Goal: Transaction & Acquisition: Purchase product/service

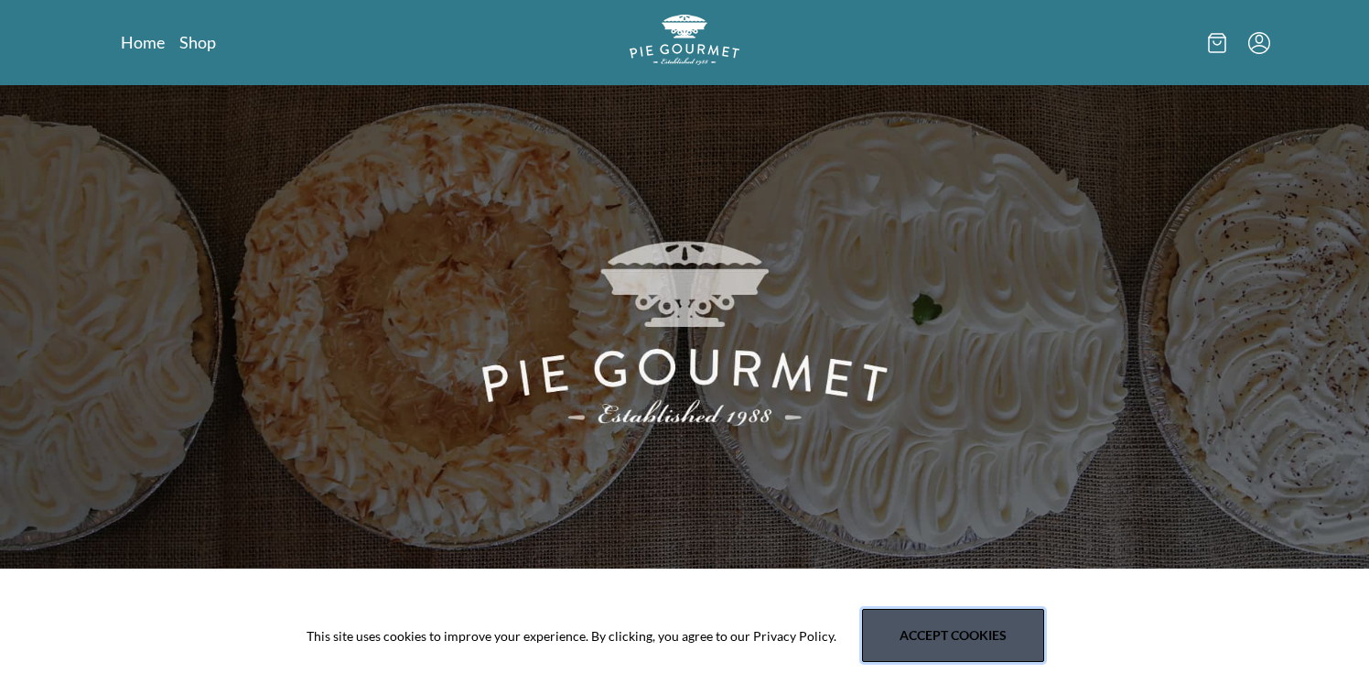
click at [913, 632] on button "Accept cookies" at bounding box center [953, 635] width 182 height 53
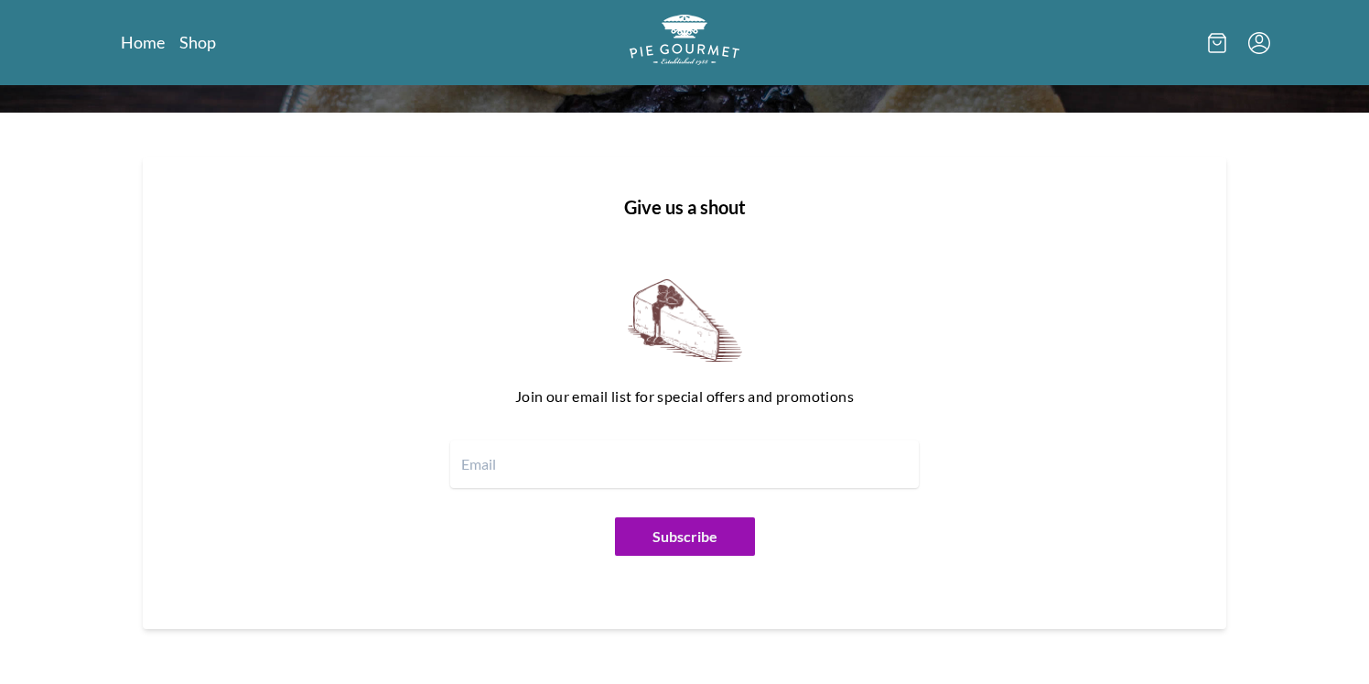
scroll to position [2256, 0]
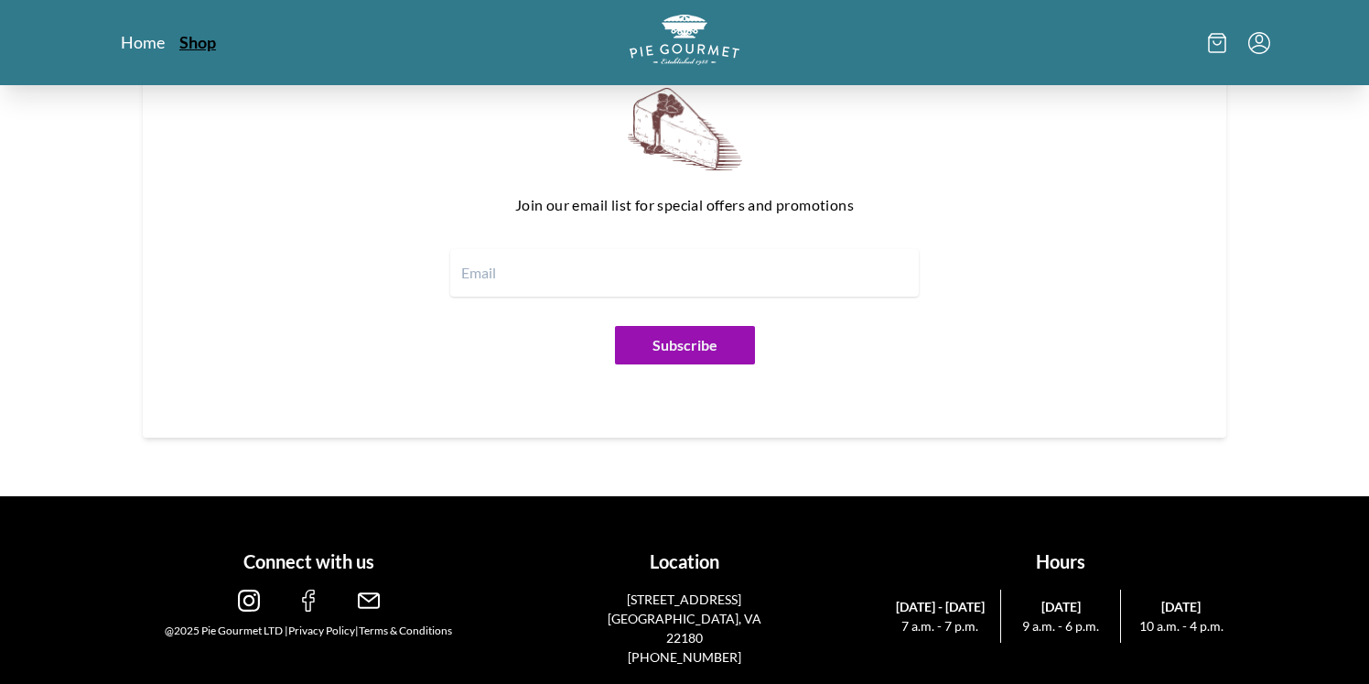
click at [209, 47] on link "Shop" at bounding box center [197, 42] width 37 height 22
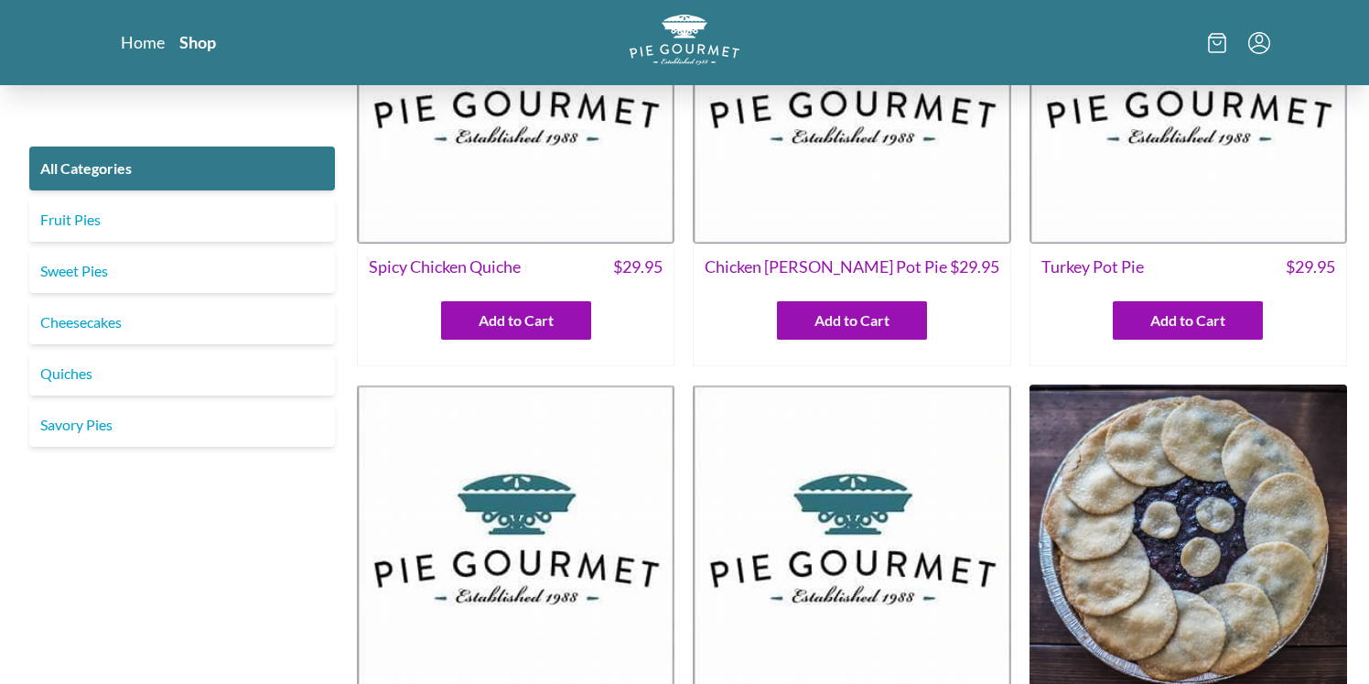
scroll to position [174, 0]
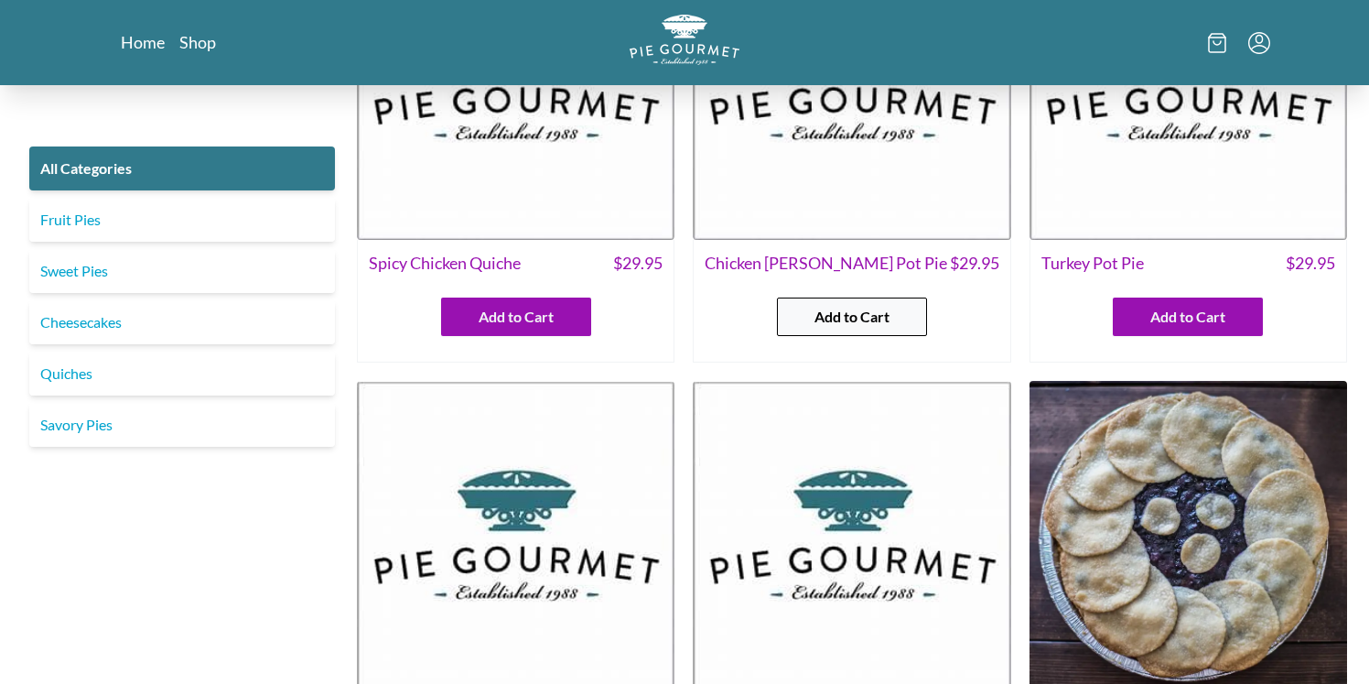
click at [874, 317] on span "Add to Cart" at bounding box center [852, 317] width 75 height 22
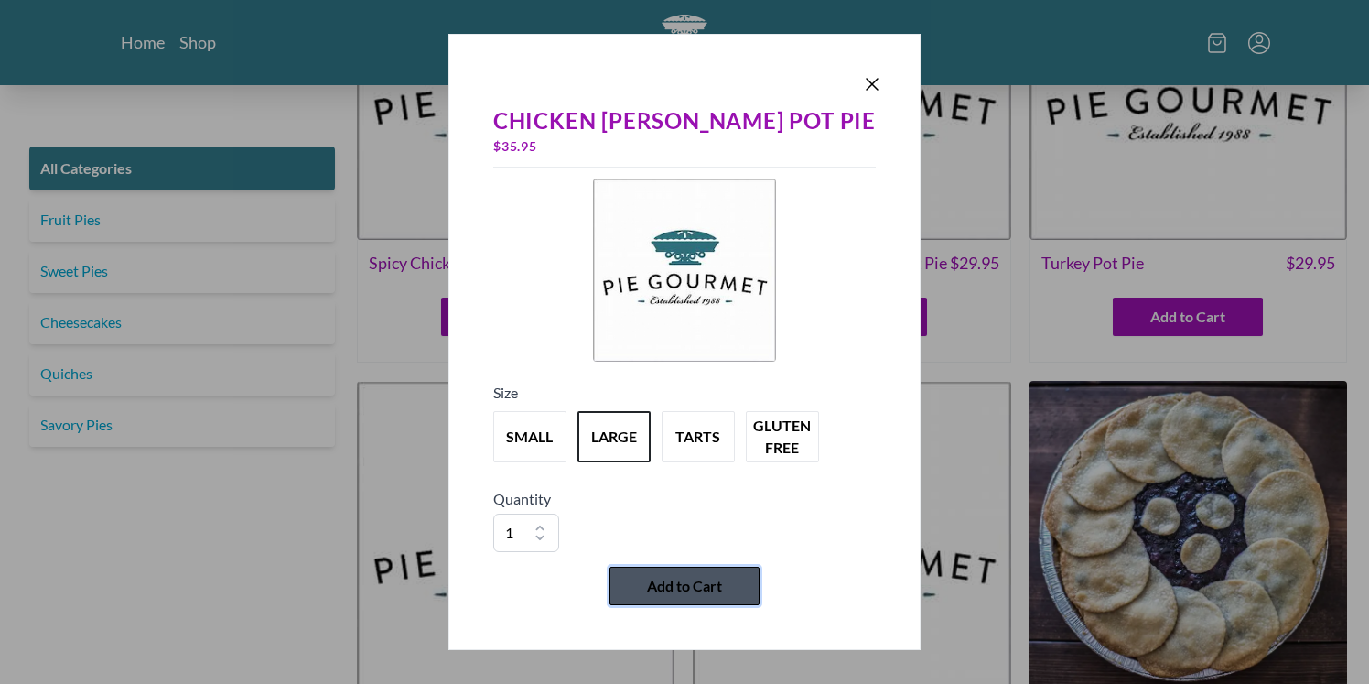
click at [679, 591] on span "Add to Cart" at bounding box center [684, 586] width 75 height 22
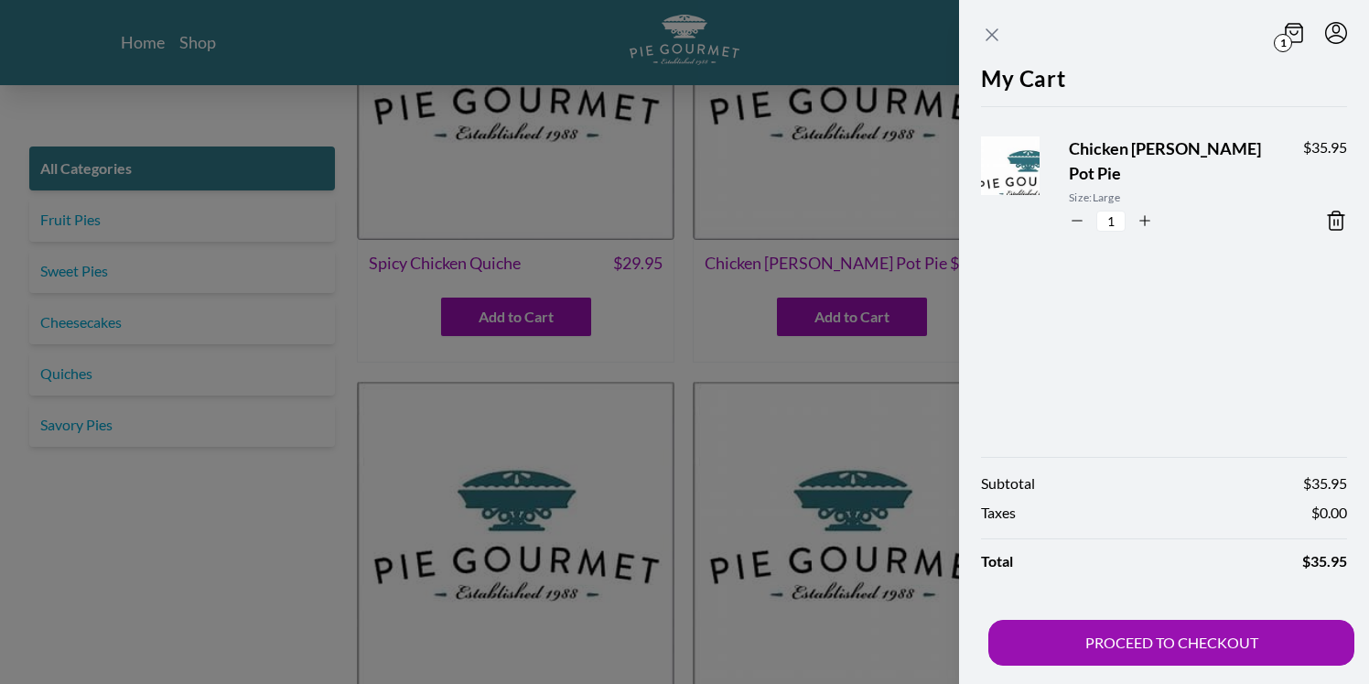
click at [990, 38] on icon "Close panel" at bounding box center [992, 35] width 22 height 22
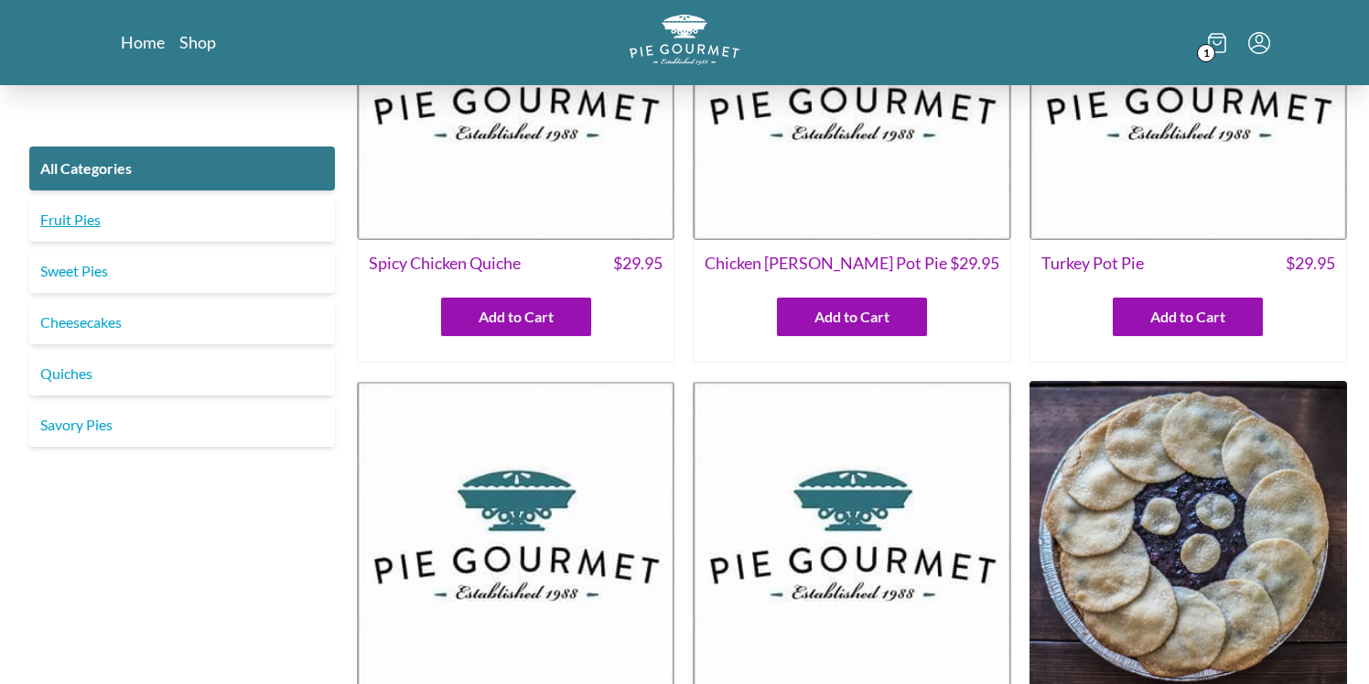
click at [83, 225] on link "Fruit Pies" at bounding box center [182, 220] width 306 height 44
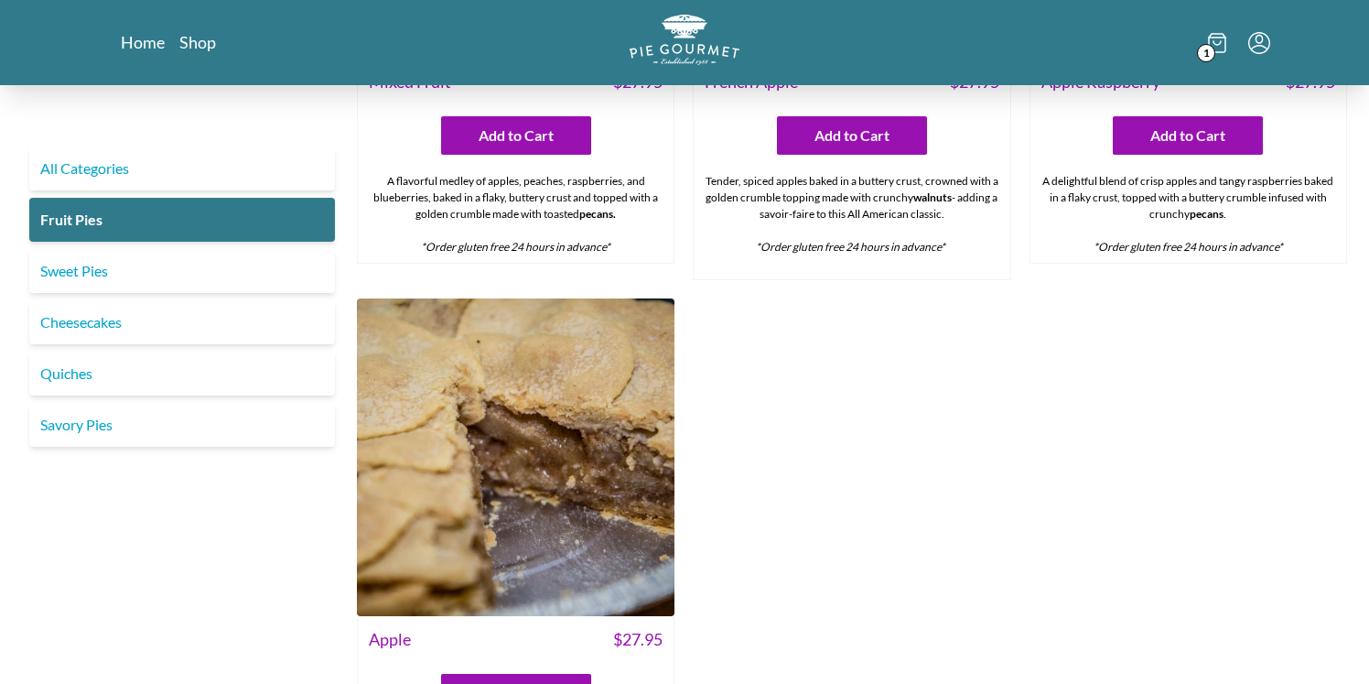
scroll to position [1565, 0]
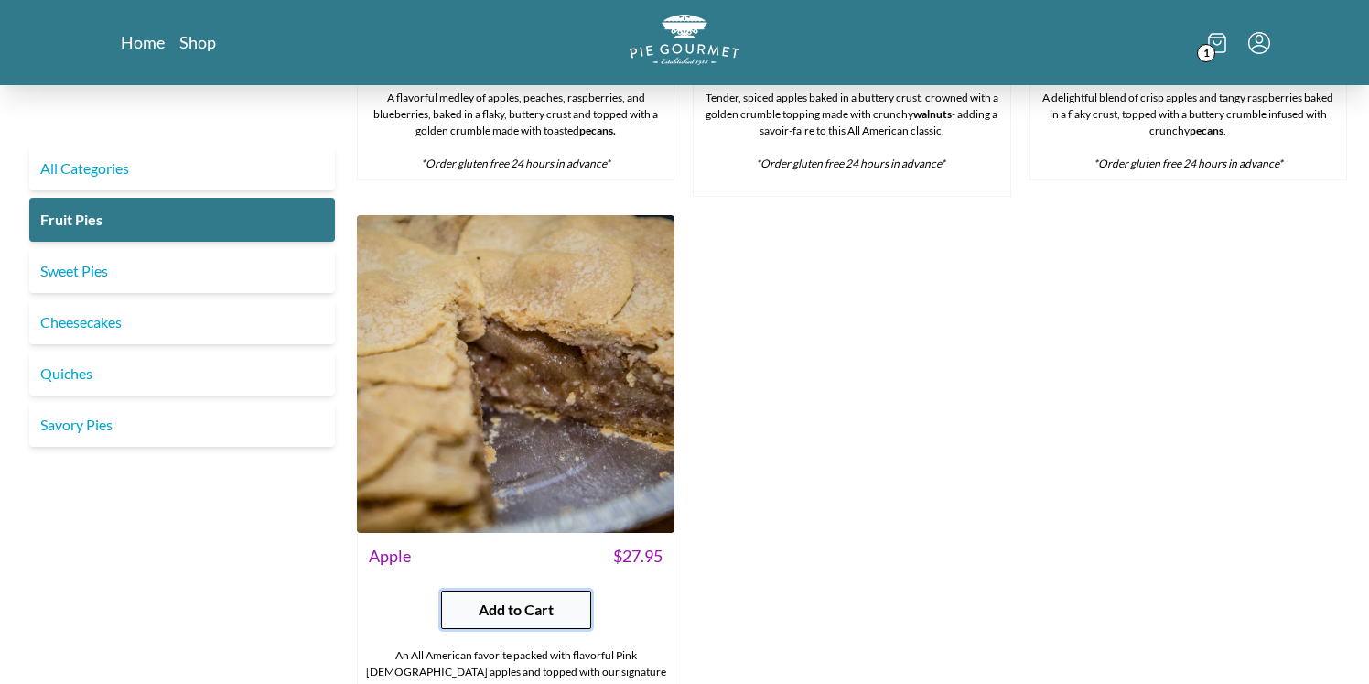
click at [485, 599] on span "Add to Cart" at bounding box center [516, 610] width 75 height 22
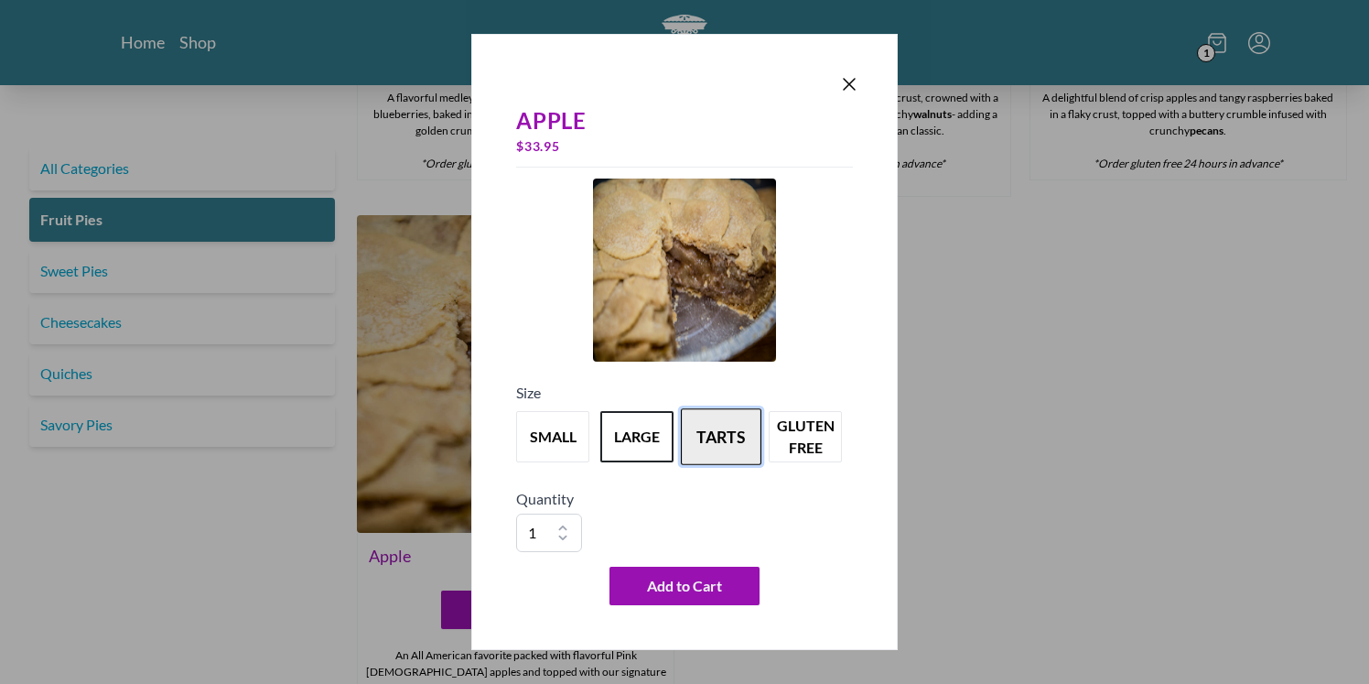
click at [718, 449] on button "tarts" at bounding box center [721, 436] width 81 height 57
click at [599, 455] on button "large" at bounding box center [637, 436] width 81 height 57
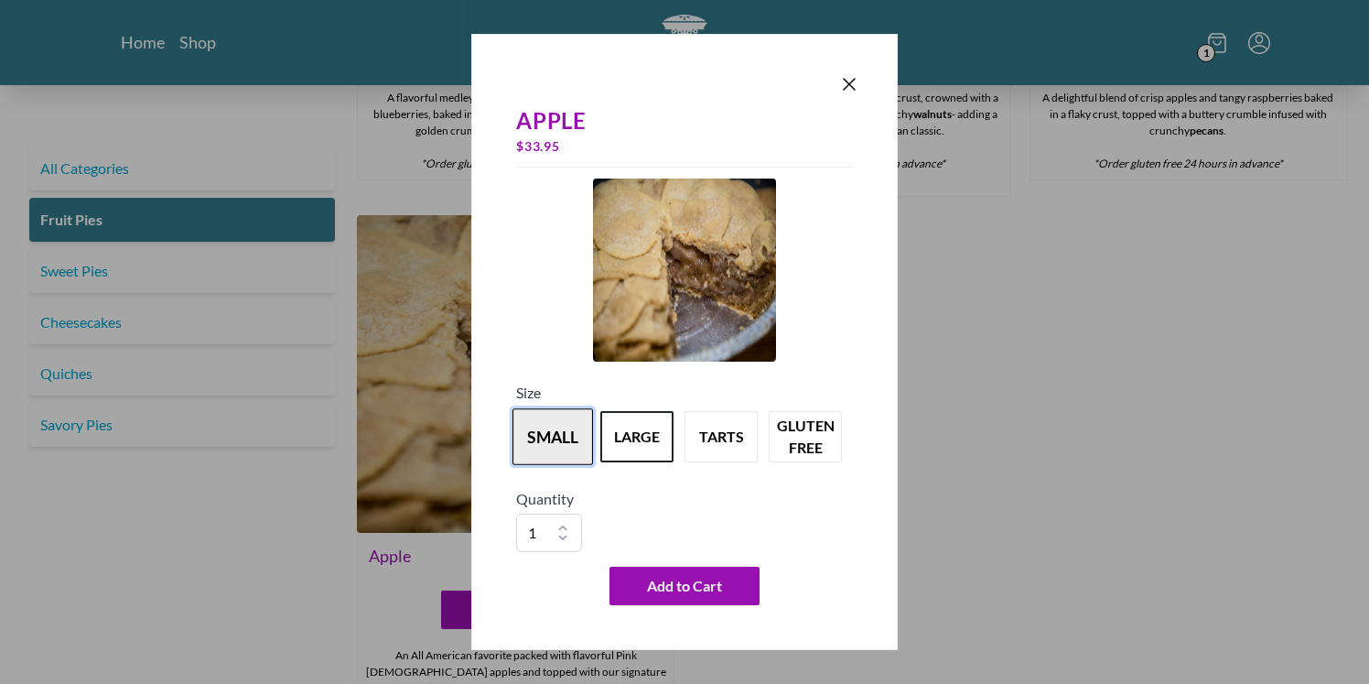
click at [549, 448] on button "small" at bounding box center [553, 436] width 81 height 57
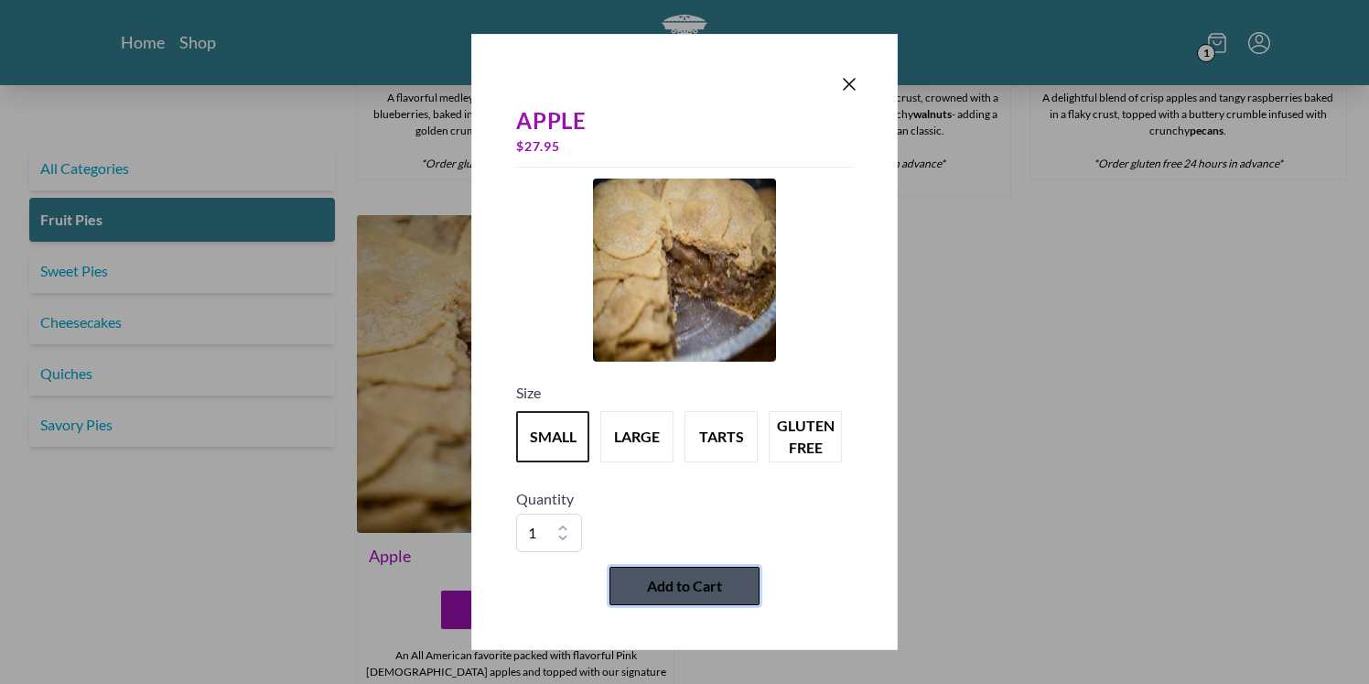
click at [653, 585] on span "Add to Cart" at bounding box center [684, 586] width 75 height 22
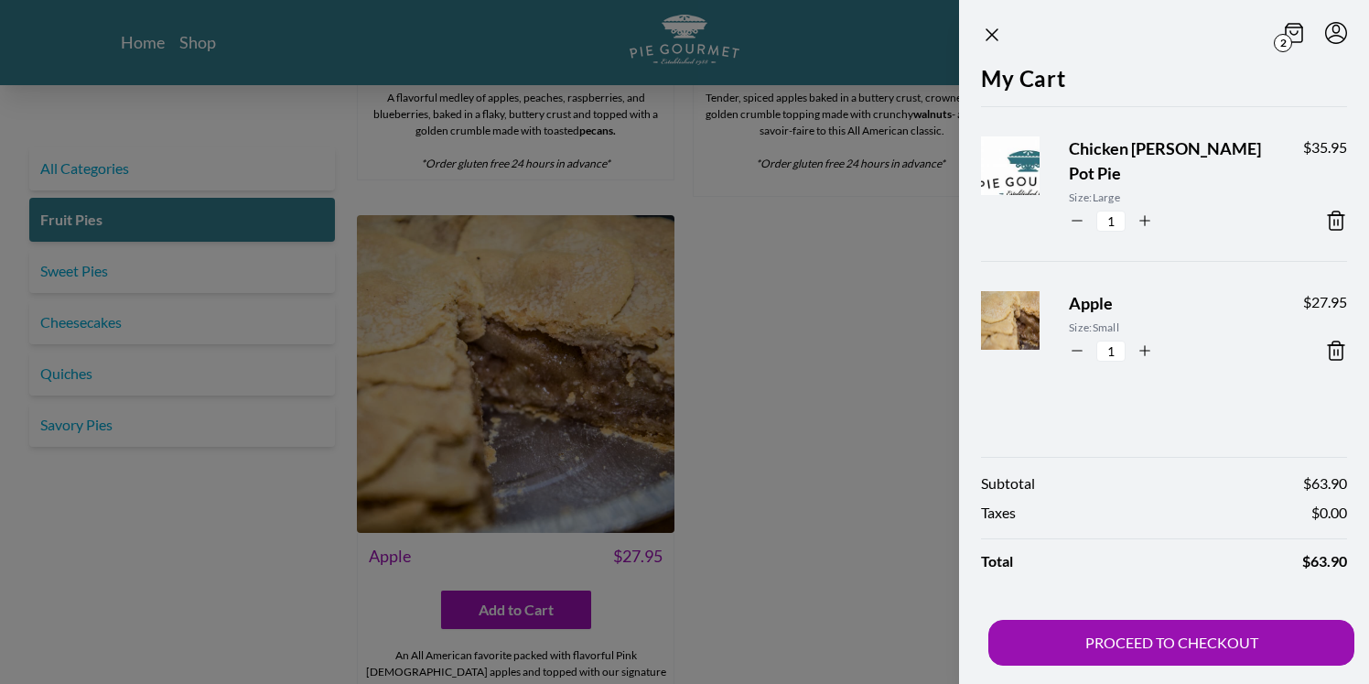
click at [1330, 211] on icon at bounding box center [1336, 220] width 13 height 18
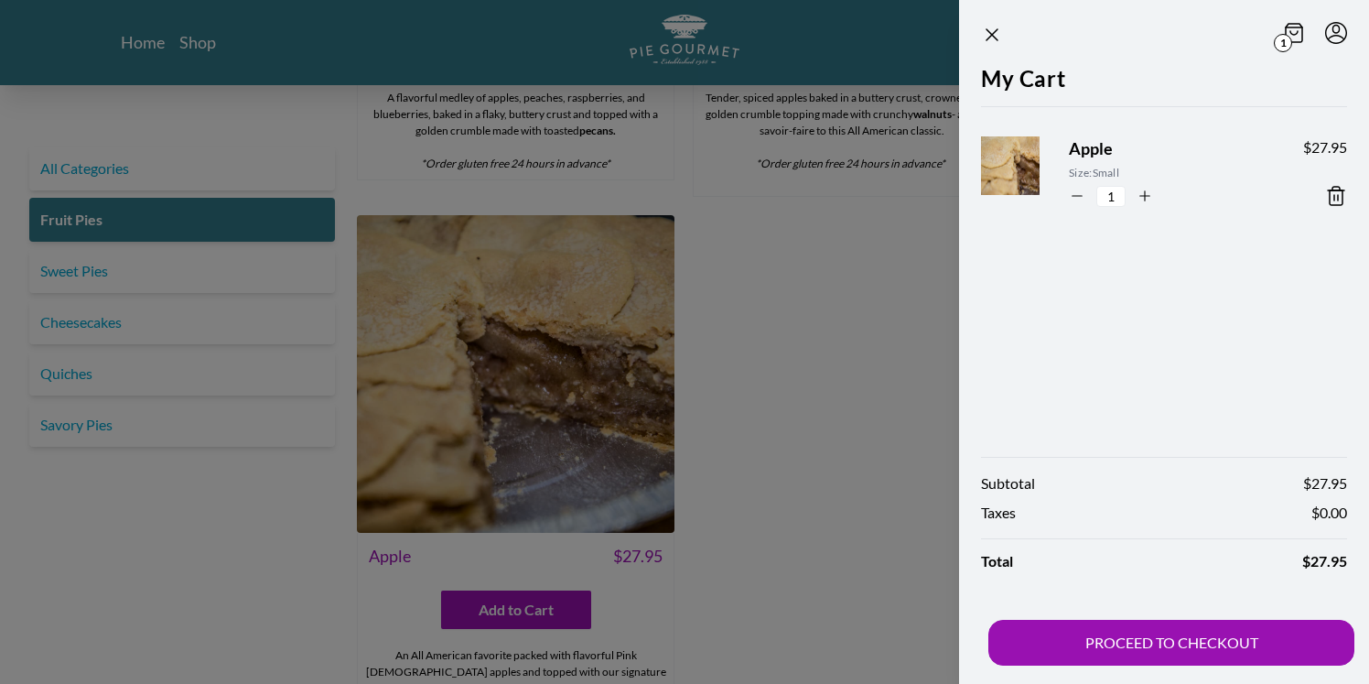
click at [1339, 200] on icon at bounding box center [1336, 196] width 22 height 22
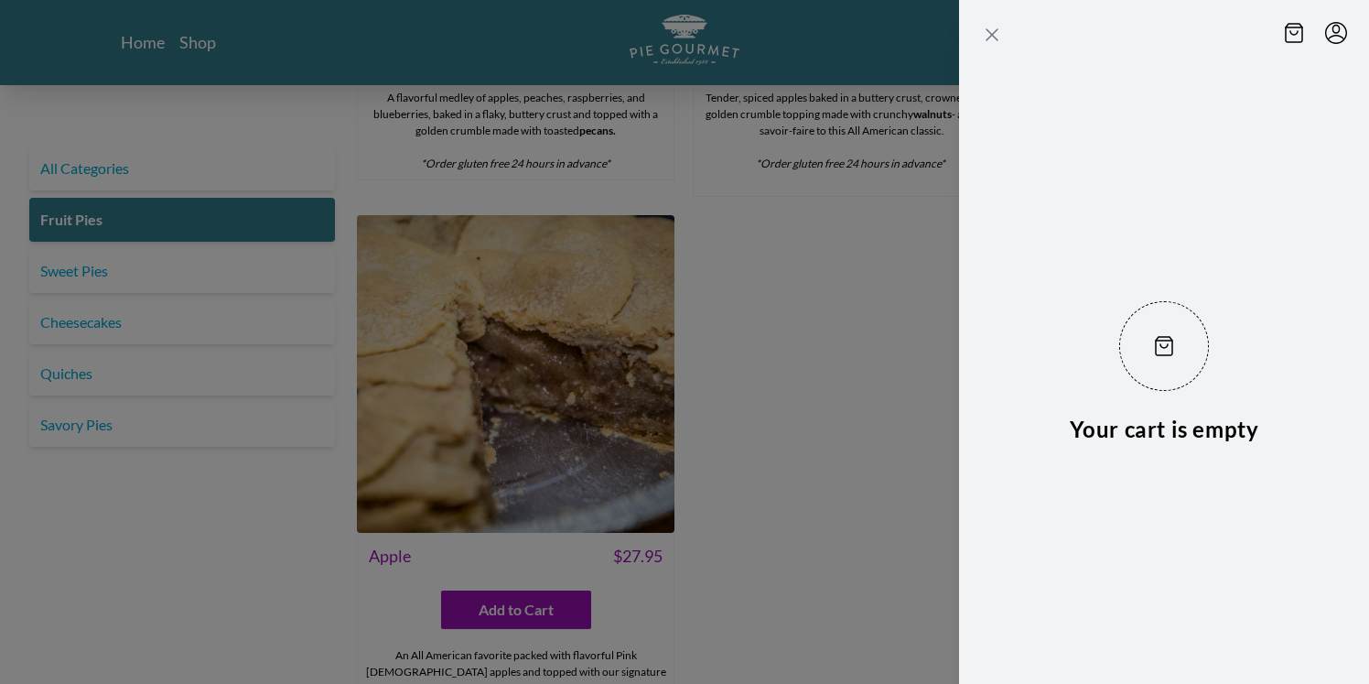
click at [989, 33] on icon "Close panel" at bounding box center [992, 35] width 22 height 22
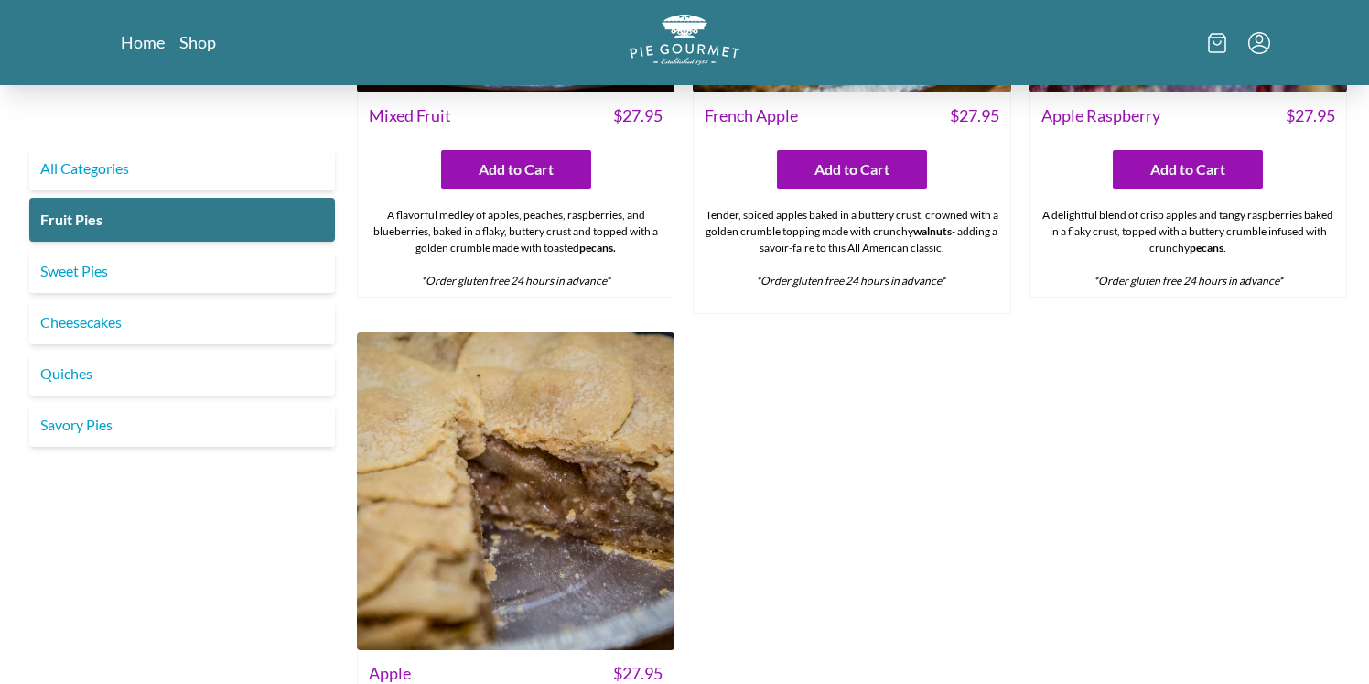
scroll to position [1446, 0]
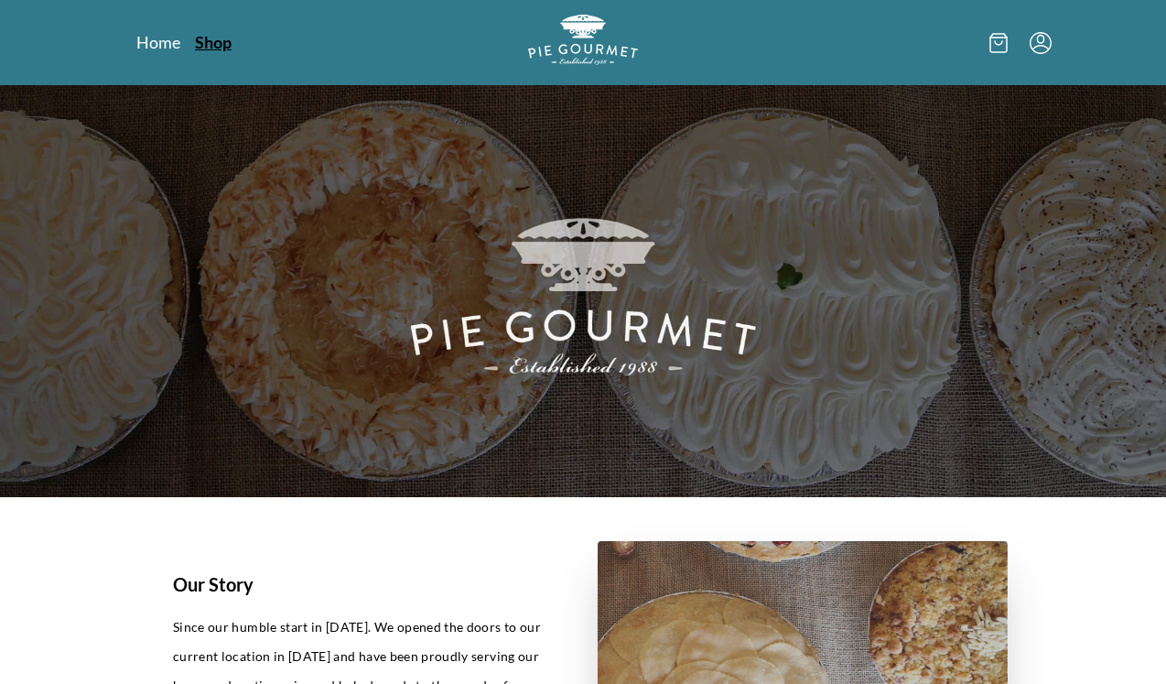
click at [221, 46] on link "Shop" at bounding box center [213, 42] width 37 height 22
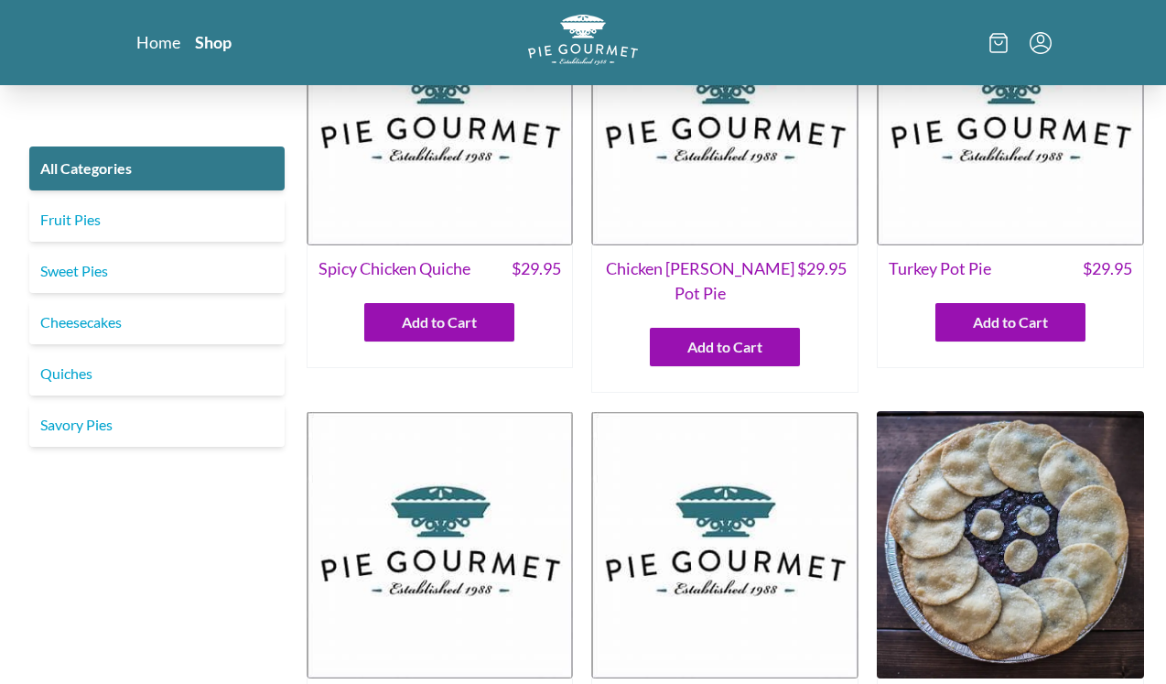
scroll to position [125, 0]
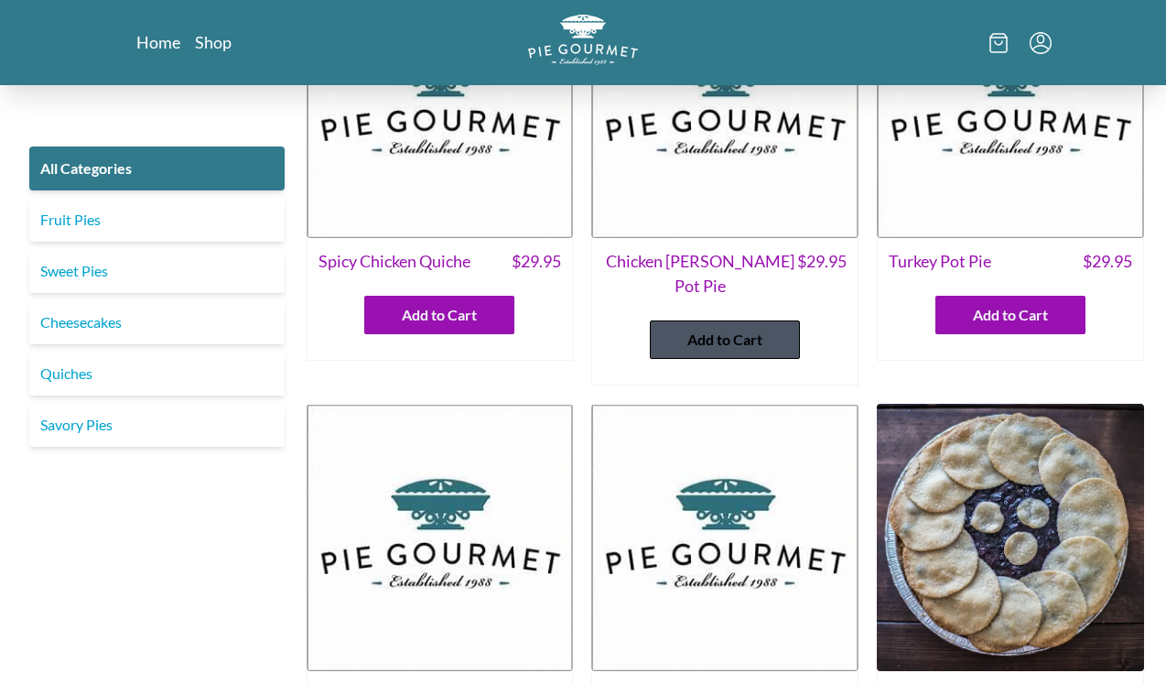
click at [734, 329] on span "Add to Cart" at bounding box center [724, 340] width 75 height 22
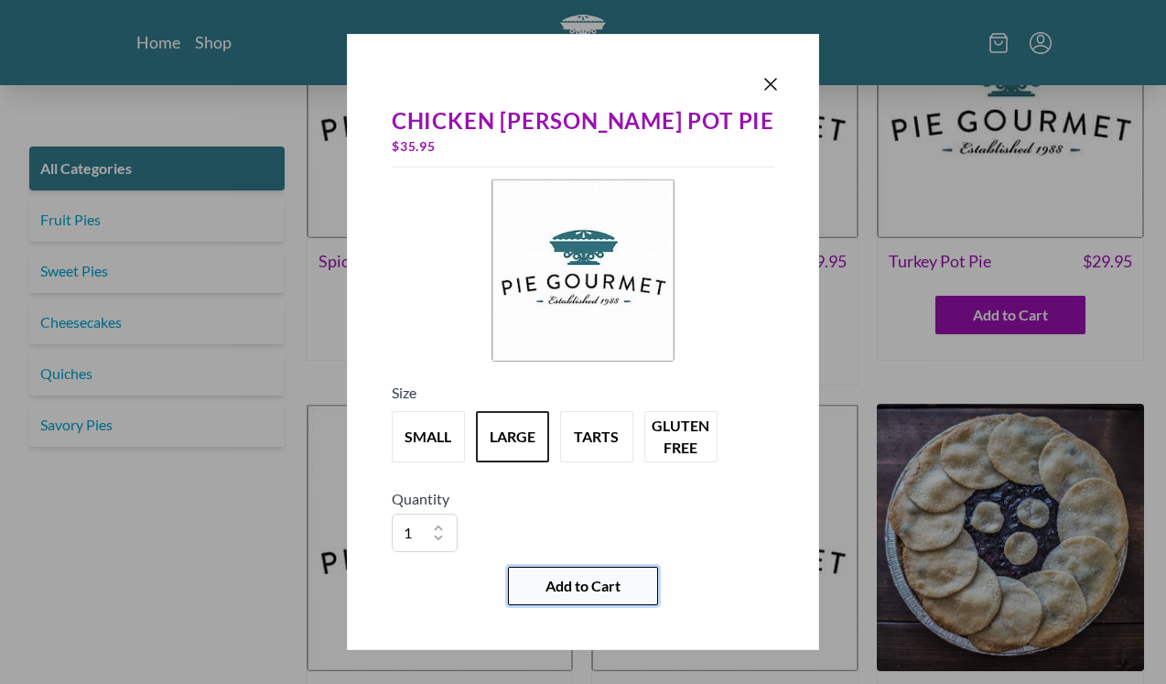
click at [561, 594] on span "Add to Cart" at bounding box center [582, 586] width 75 height 22
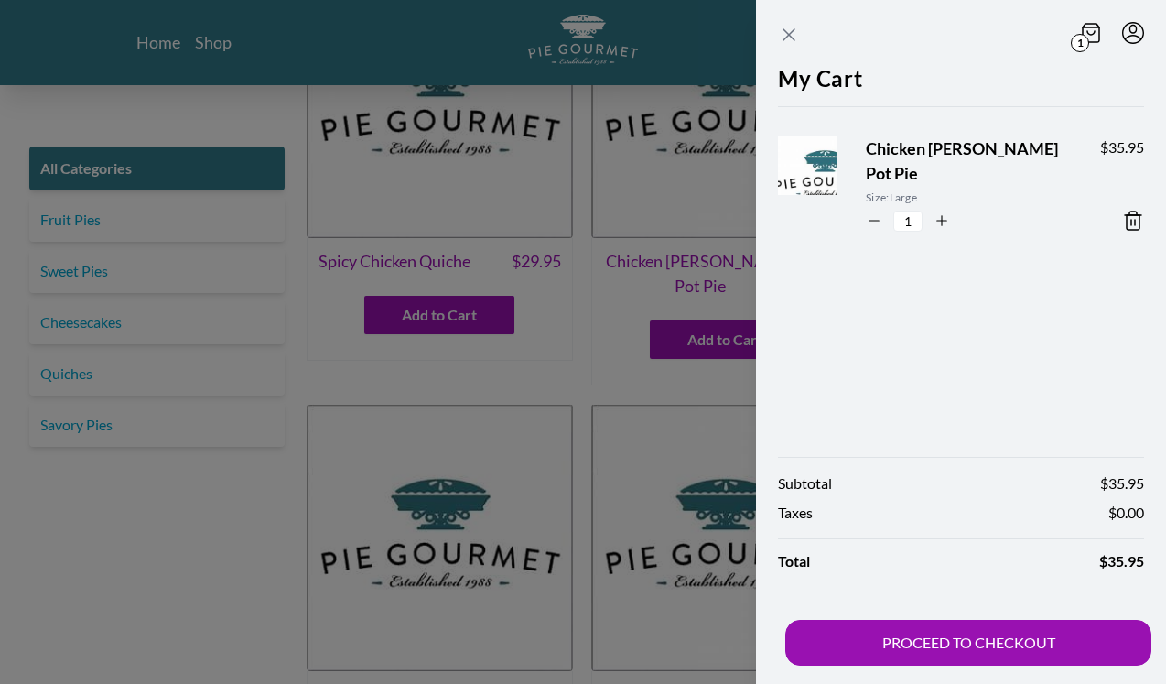
click at [788, 28] on icon "Close panel" at bounding box center [789, 35] width 22 height 22
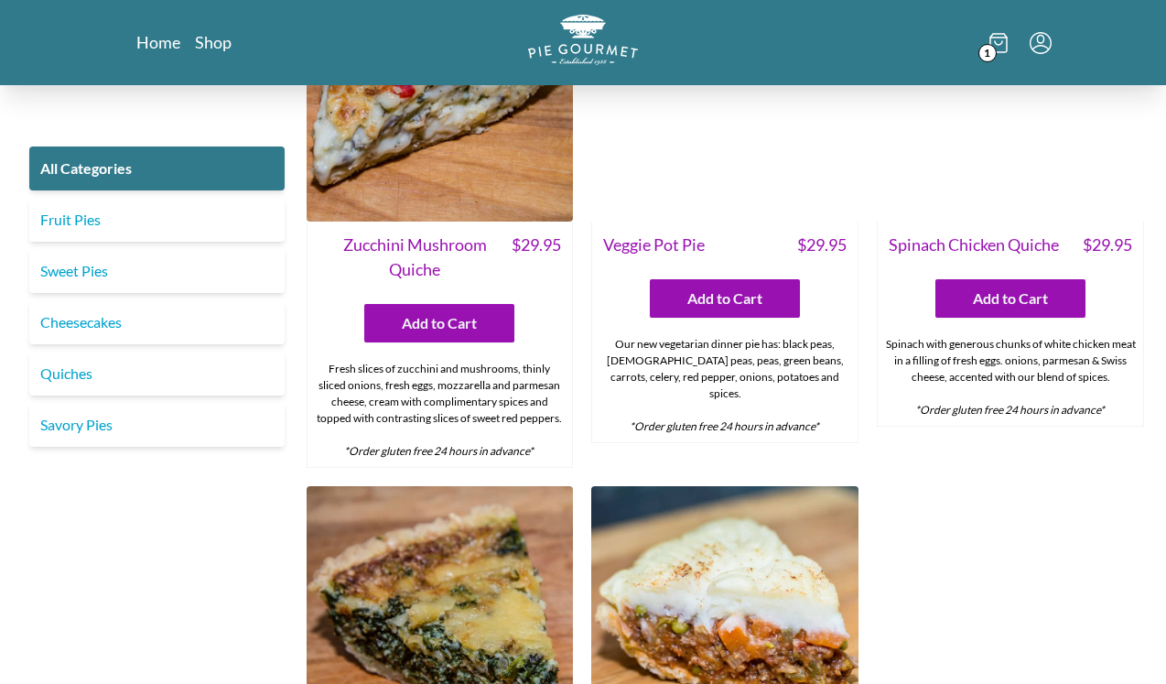
scroll to position [1078, 0]
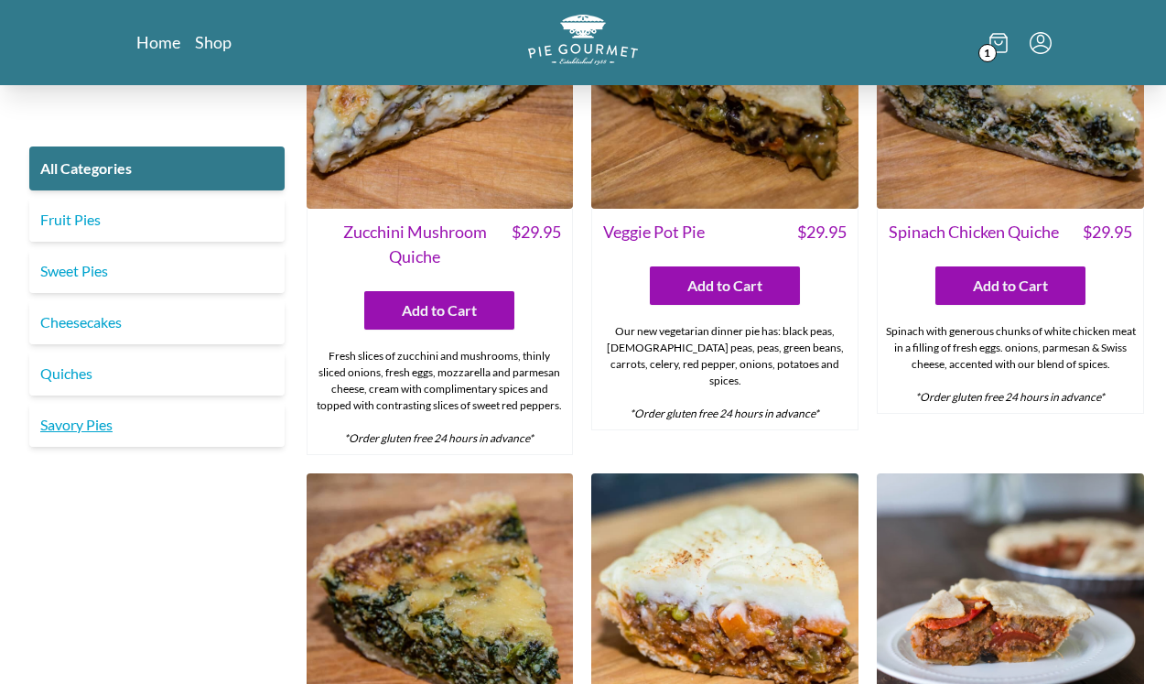
click at [103, 427] on link "Savory Pies" at bounding box center [156, 425] width 255 height 44
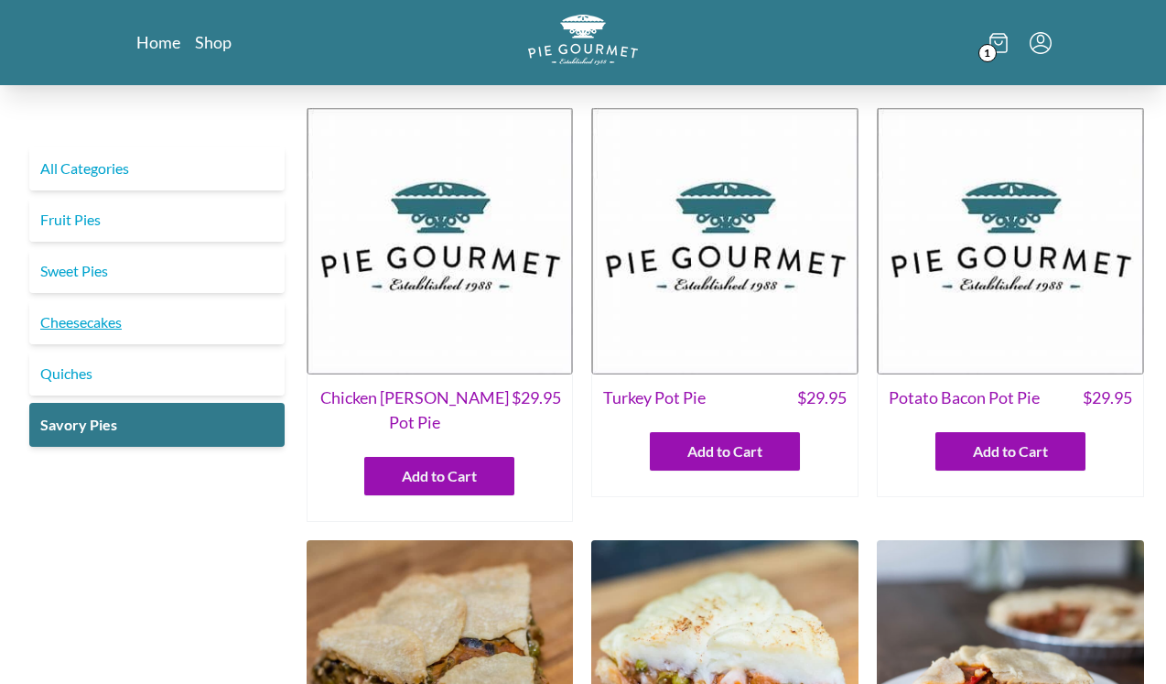
click at [63, 323] on link "Cheesecakes" at bounding box center [156, 322] width 255 height 44
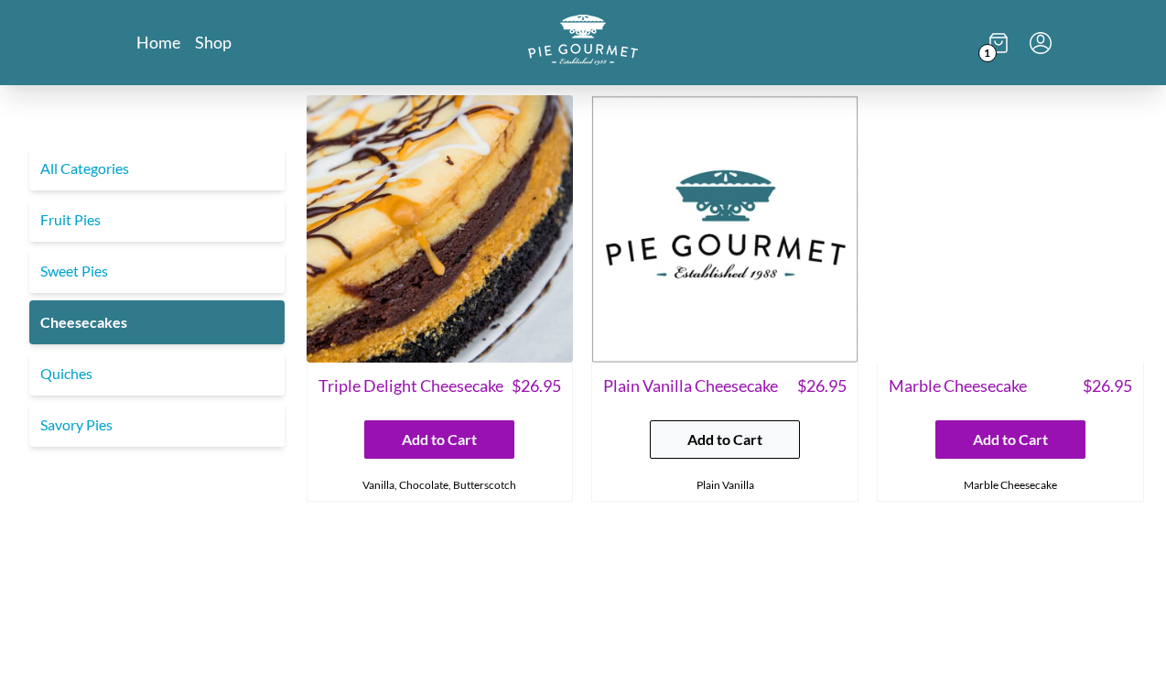
scroll to position [13, 0]
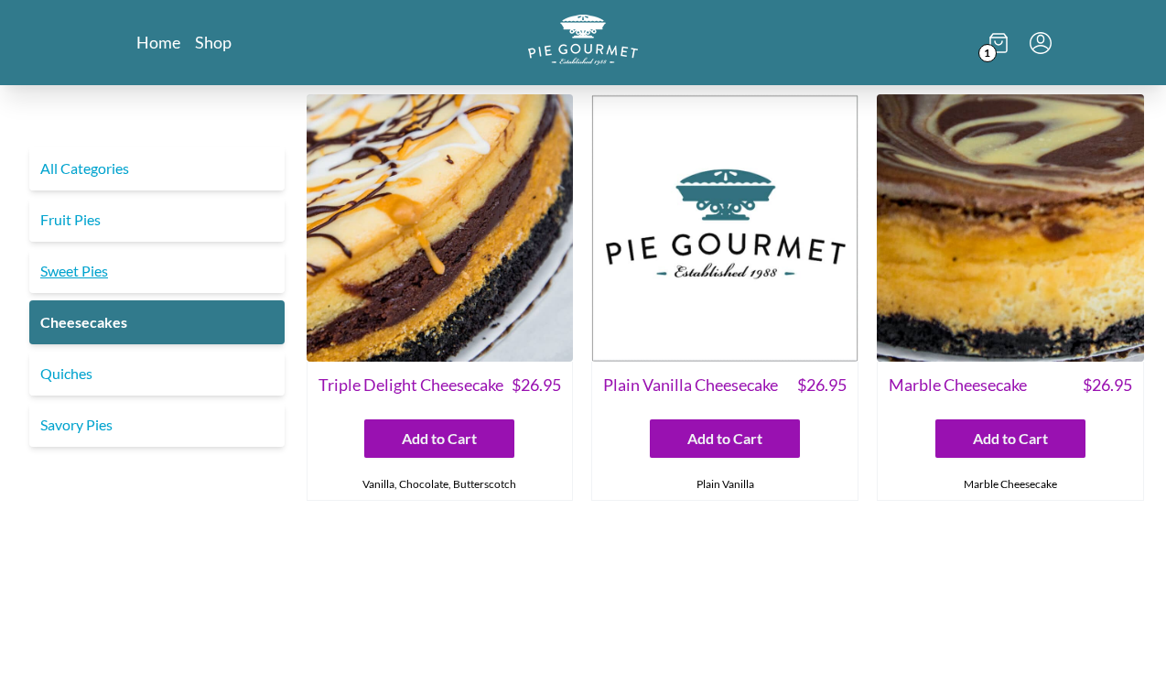
click at [61, 274] on link "Sweet Pies" at bounding box center [156, 271] width 255 height 44
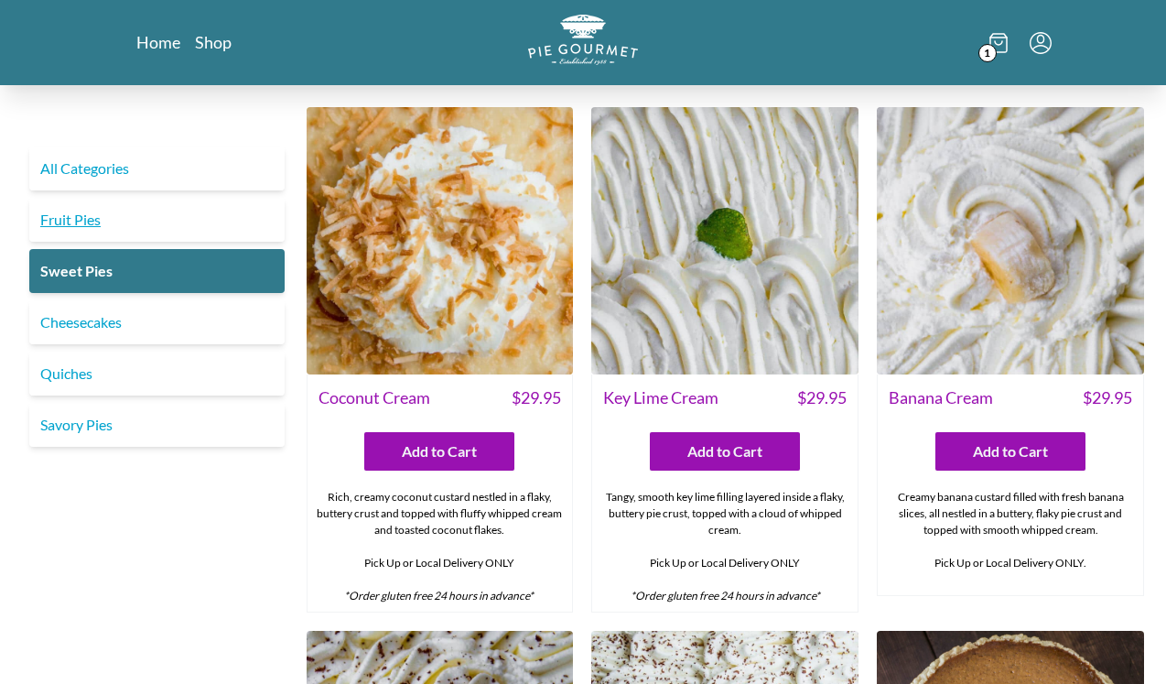
click at [72, 214] on link "Fruit Pies" at bounding box center [156, 220] width 255 height 44
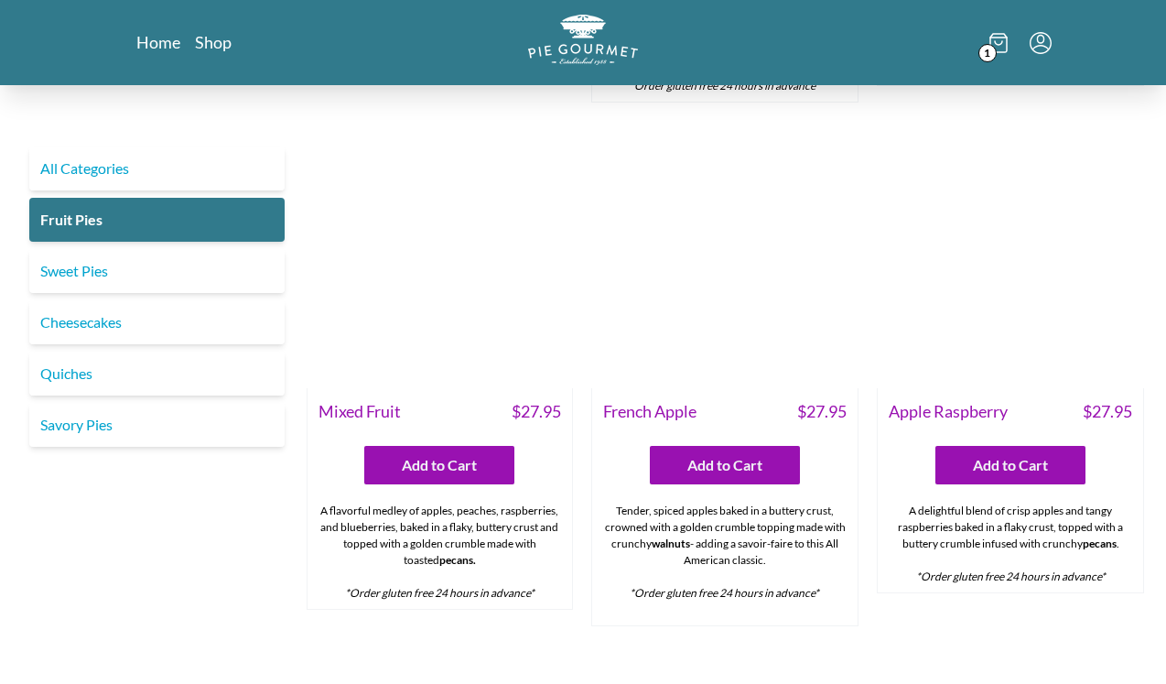
scroll to position [1023, 0]
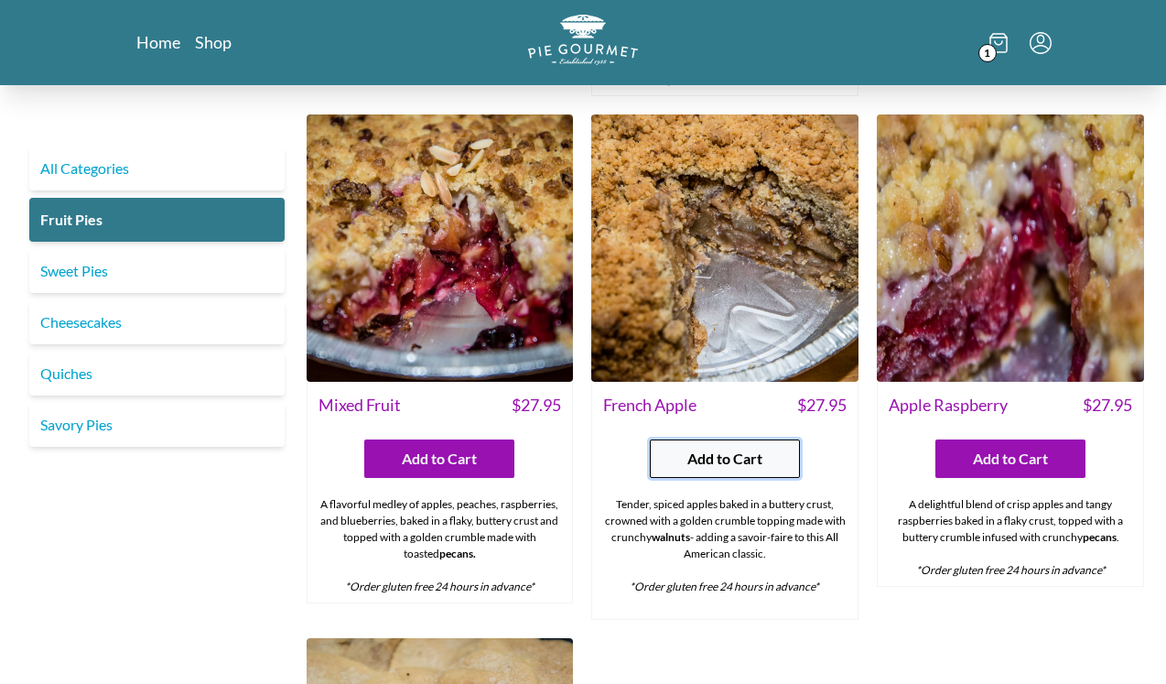
click at [727, 448] on span "Add to Cart" at bounding box center [724, 459] width 75 height 22
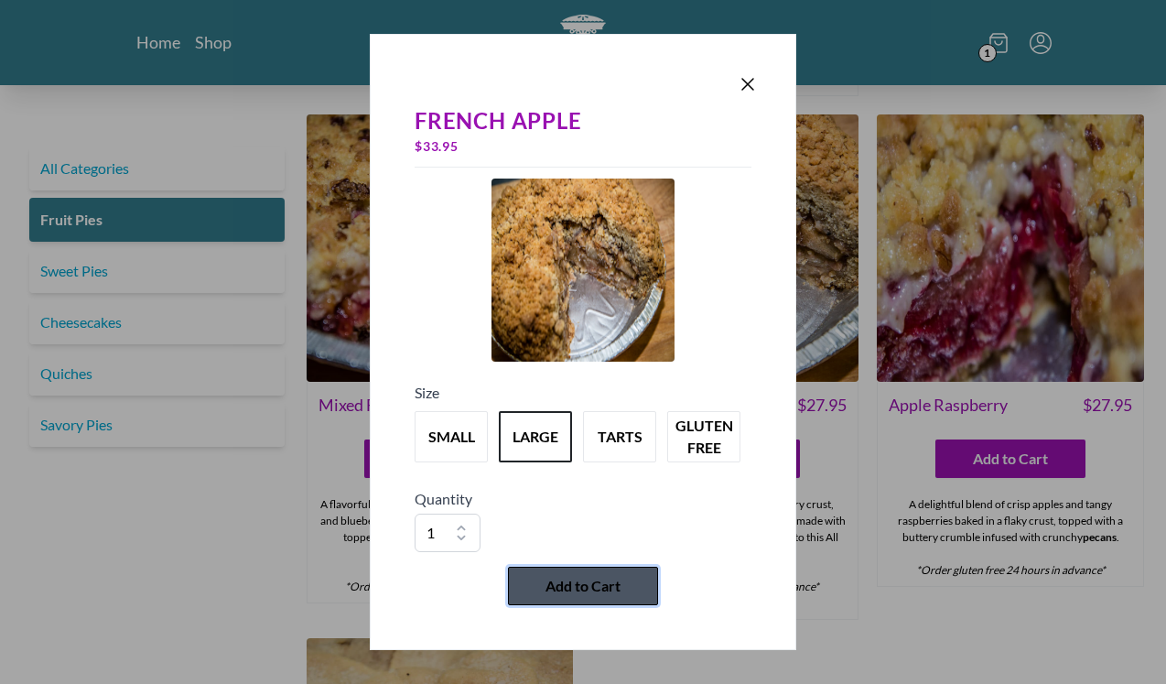
click at [563, 573] on button "Add to Cart" at bounding box center [583, 586] width 150 height 38
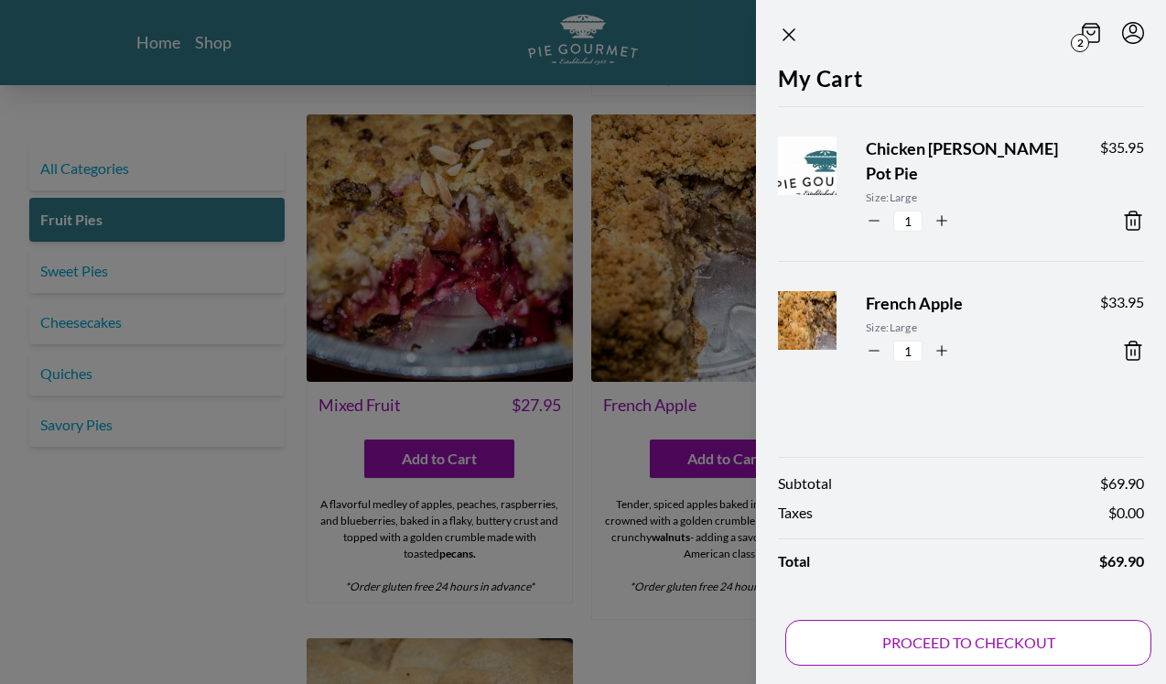
click at [1018, 639] on button "PROCEED TO CHECKOUT" at bounding box center [968, 643] width 366 height 46
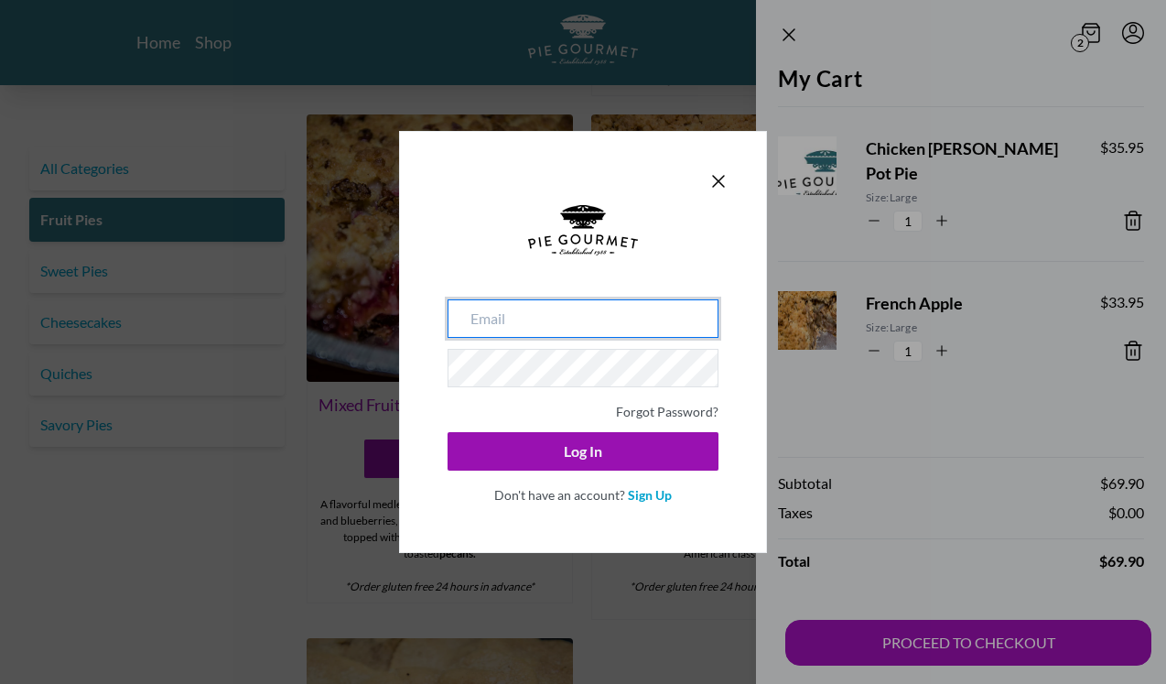
click at [563, 301] on input "email" at bounding box center [583, 318] width 271 height 38
click at [652, 489] on link "Sign Up" at bounding box center [650, 495] width 44 height 16
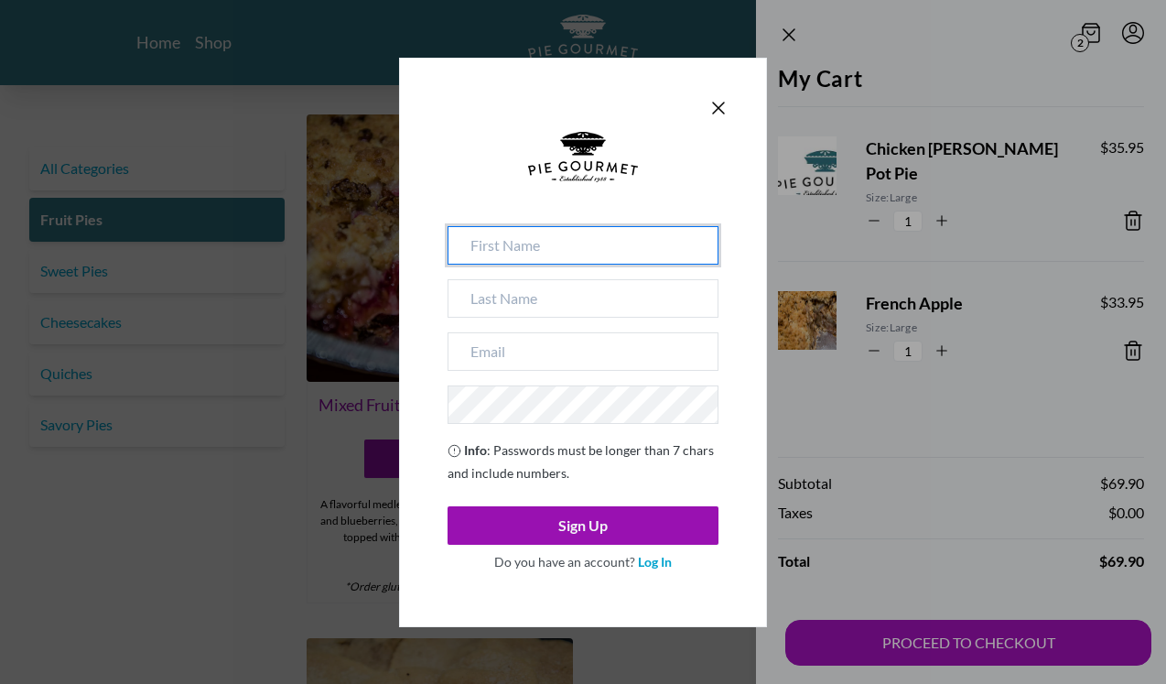
click at [496, 236] on input at bounding box center [583, 245] width 271 height 38
type input "Maan"
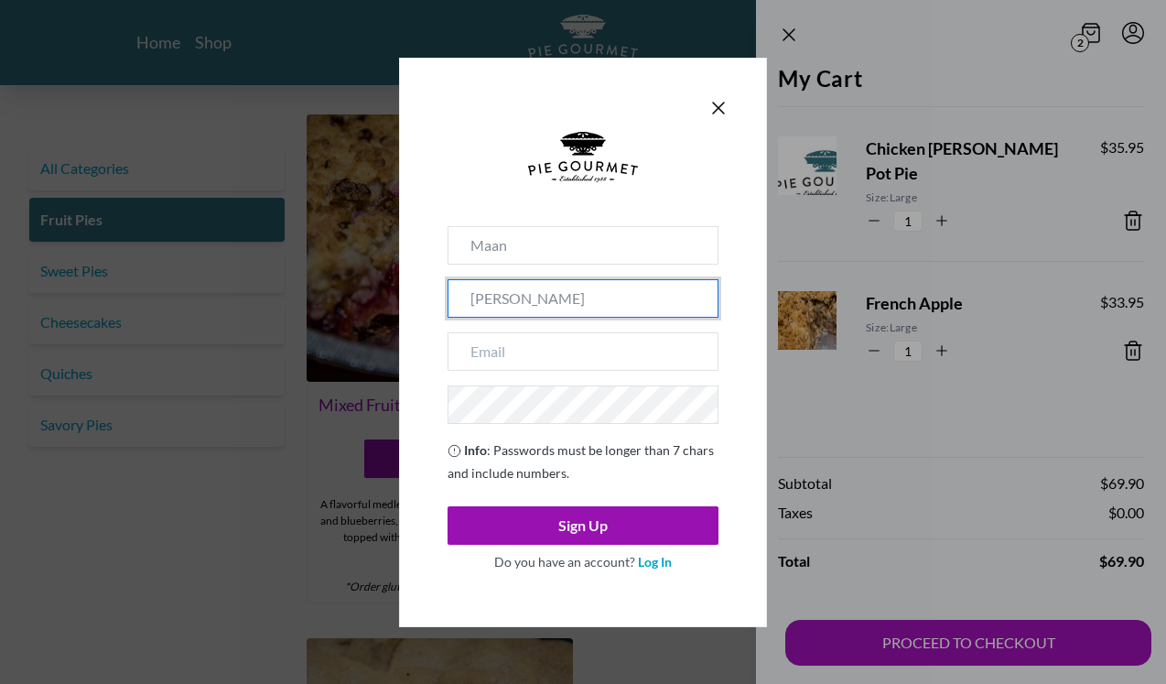
type input "[PERSON_NAME]"
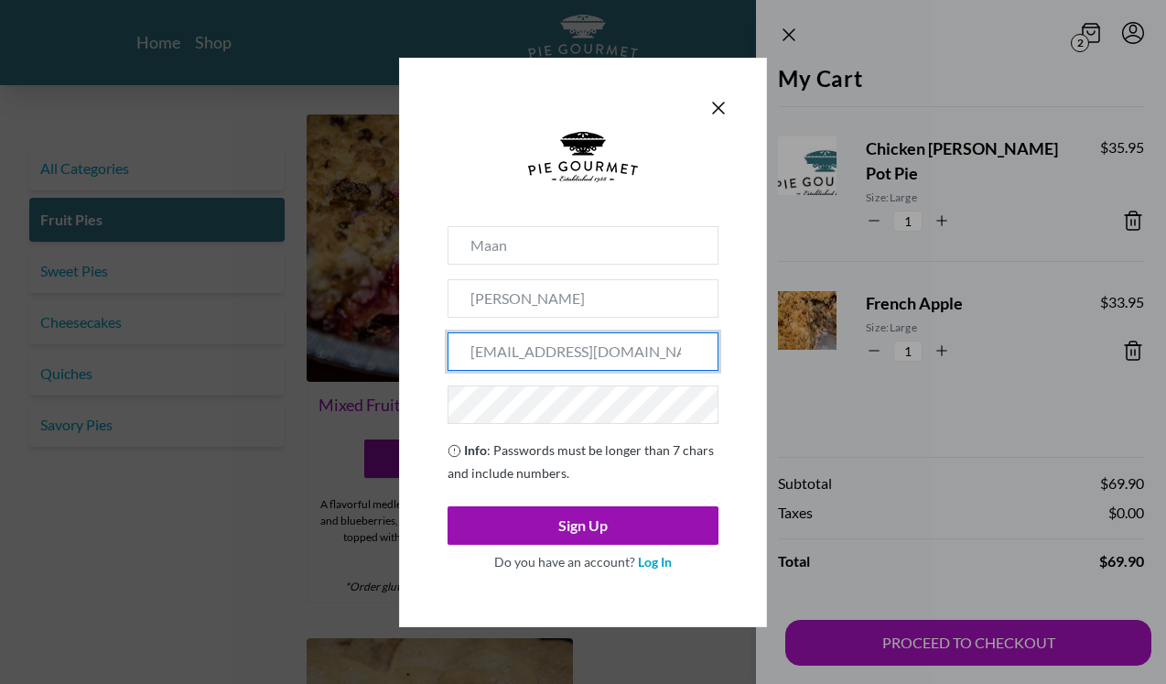
type input "[EMAIL_ADDRESS][DOMAIN_NAME]"
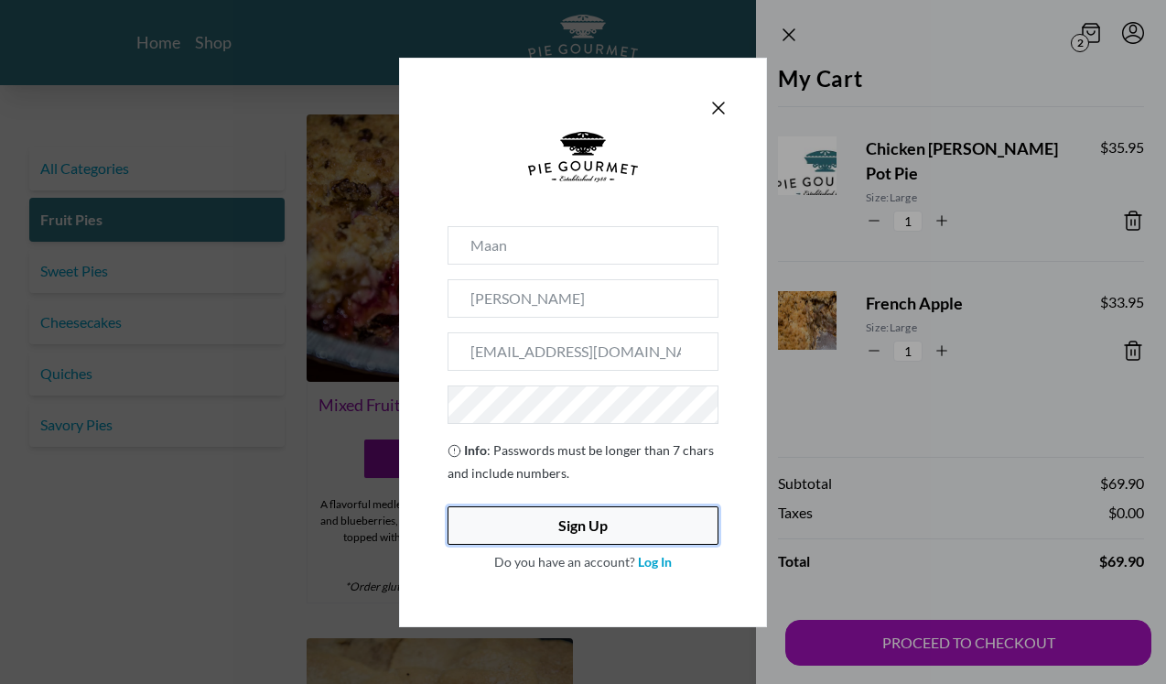
click at [631, 524] on button "Sign Up" at bounding box center [583, 525] width 271 height 38
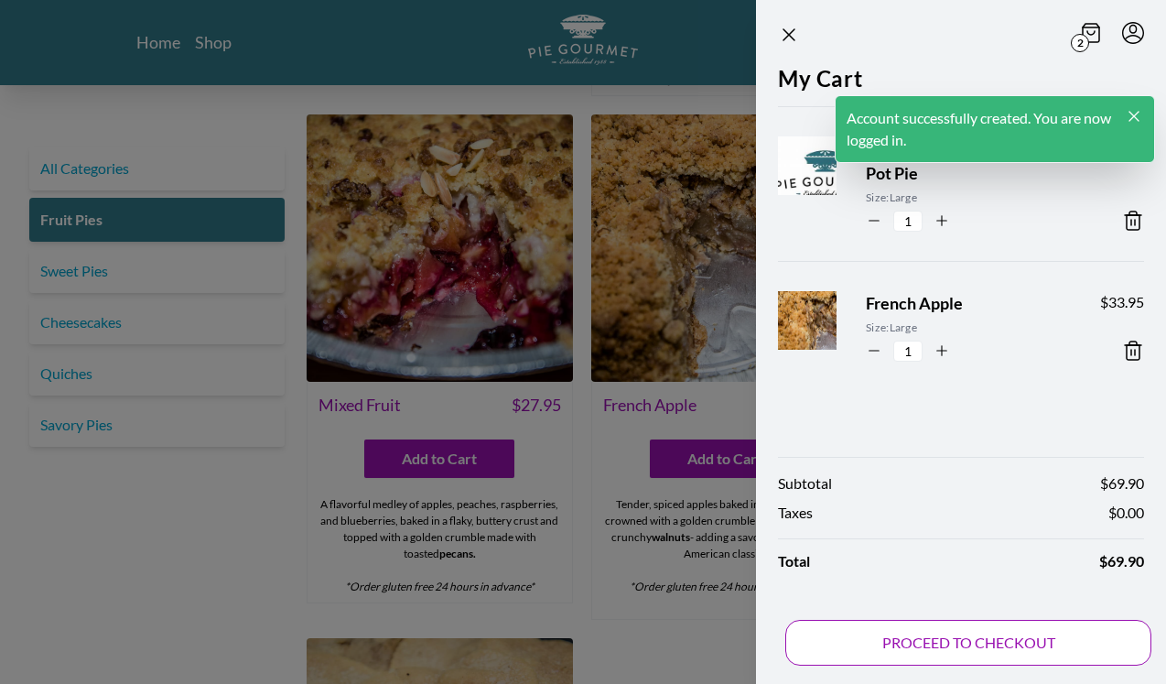
click at [923, 648] on button "PROCEED TO CHECKOUT" at bounding box center [968, 643] width 366 height 46
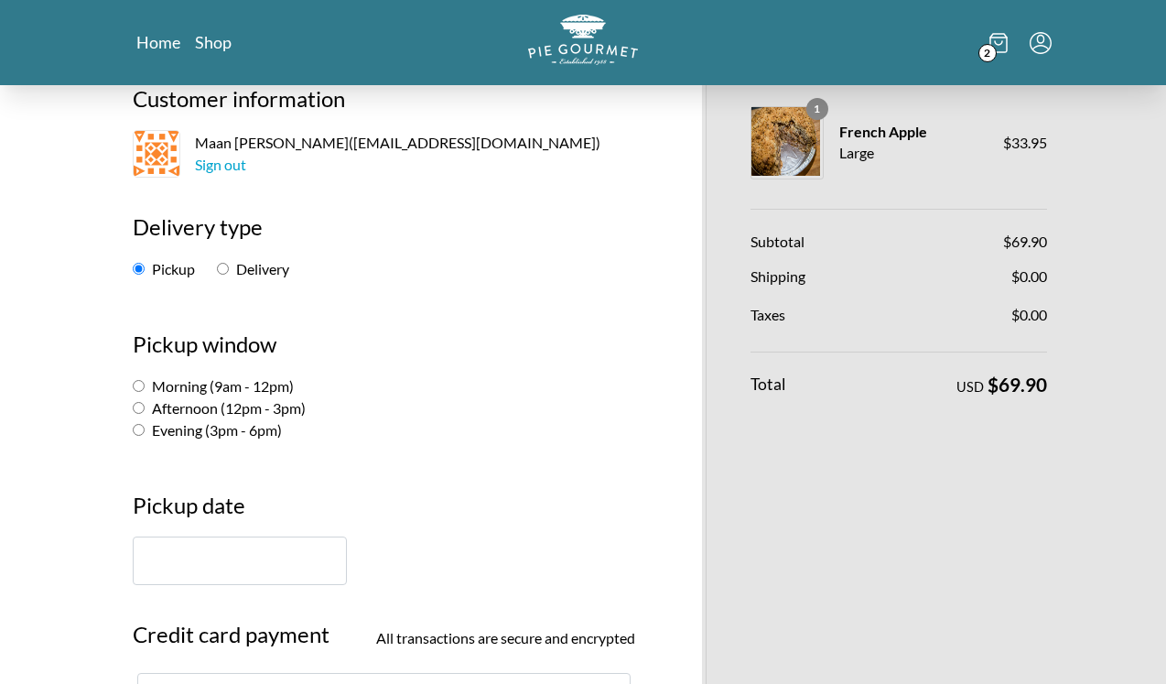
scroll to position [141, 0]
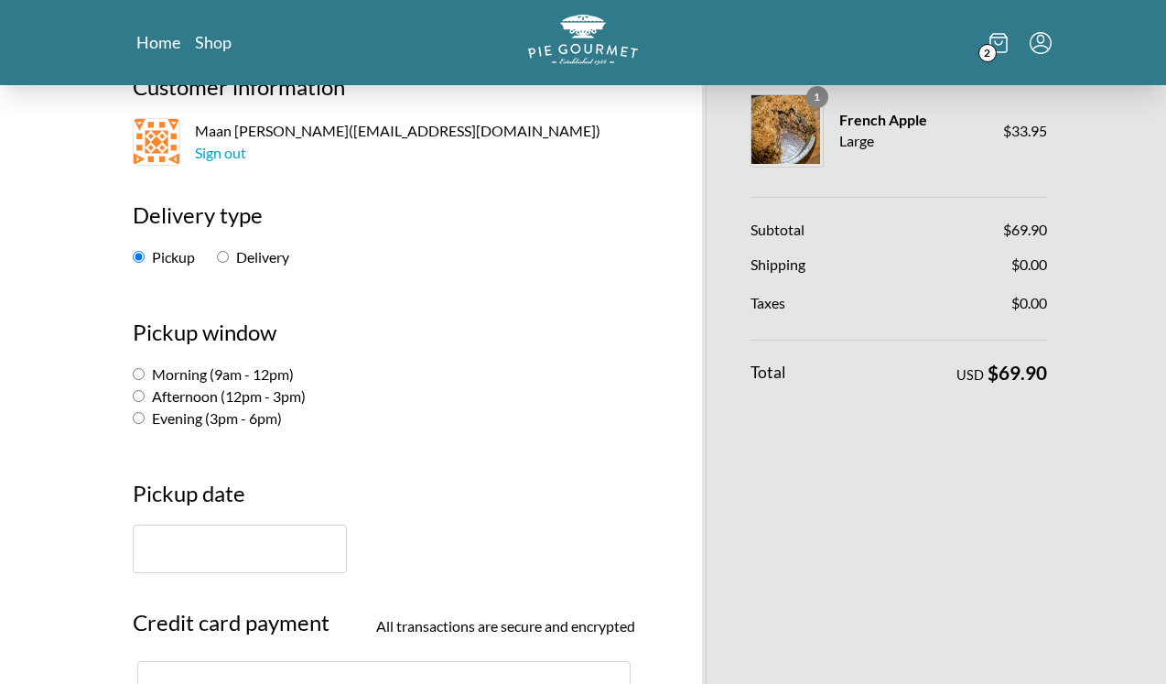
click at [227, 263] on label "Delivery" at bounding box center [253, 256] width 72 height 17
click at [227, 263] on input "Delivery" at bounding box center [223, 257] width 12 height 12
radio input "true"
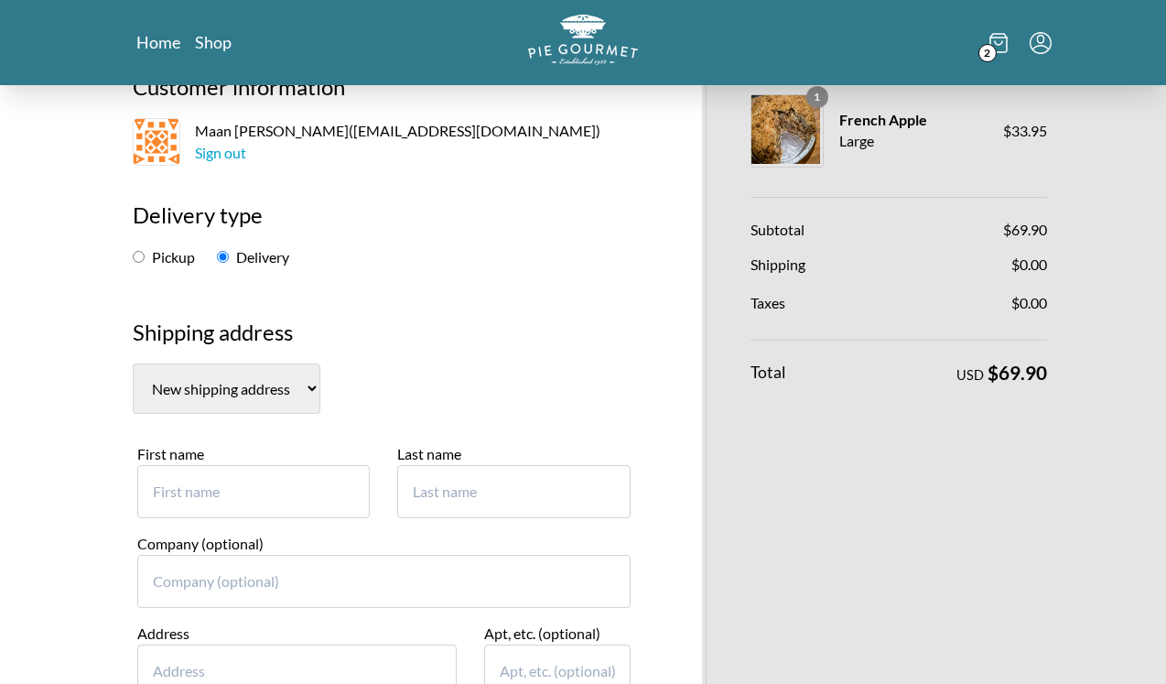
click at [192, 394] on select "New shipping address" at bounding box center [227, 388] width 188 height 50
click at [190, 494] on input "First name" at bounding box center [253, 491] width 232 height 53
type input "[PERSON_NAME]"
click at [445, 489] on input "Szym" at bounding box center [513, 491] width 232 height 53
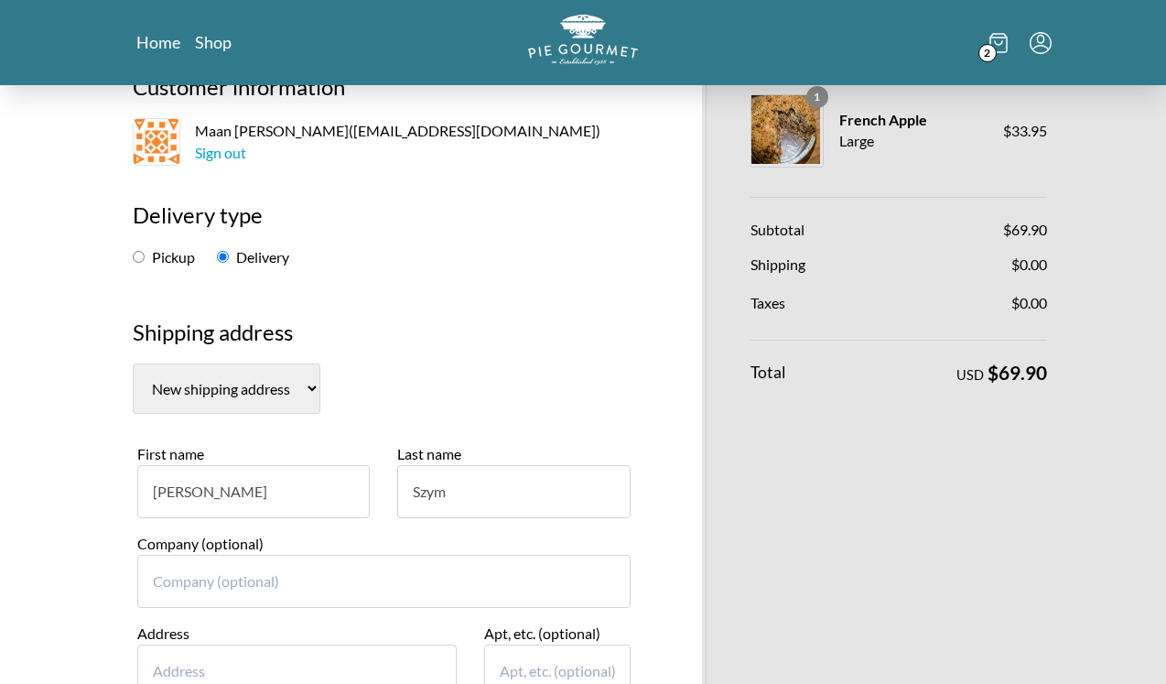
paste input "czak"
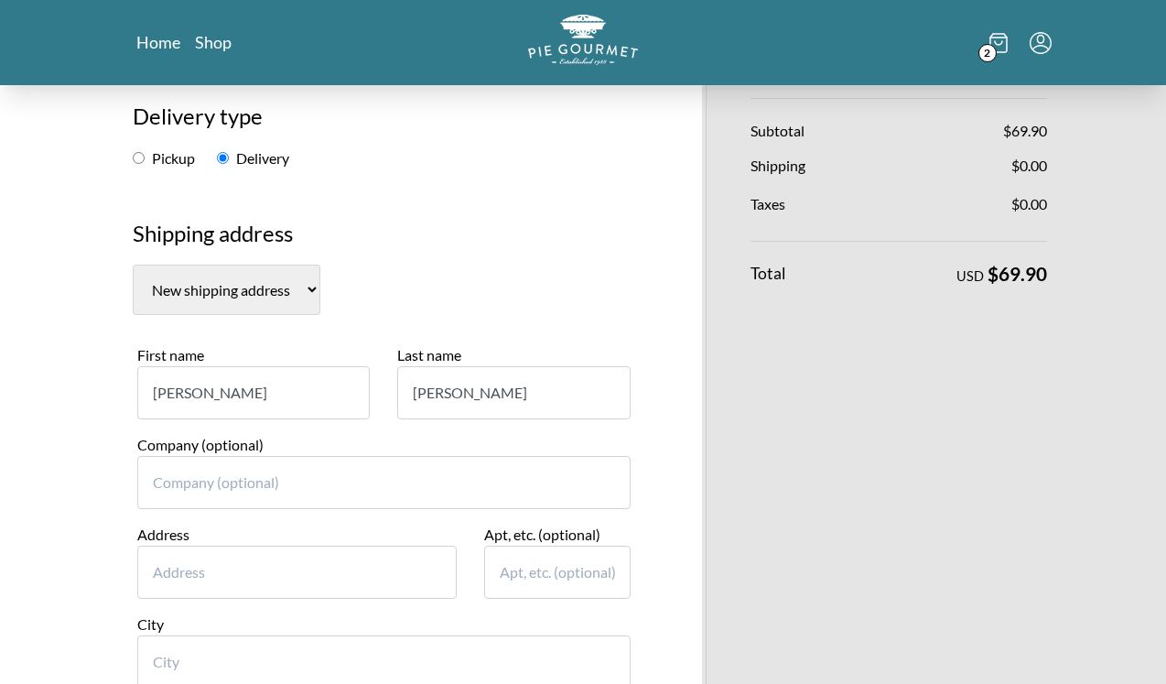
scroll to position [271, 0]
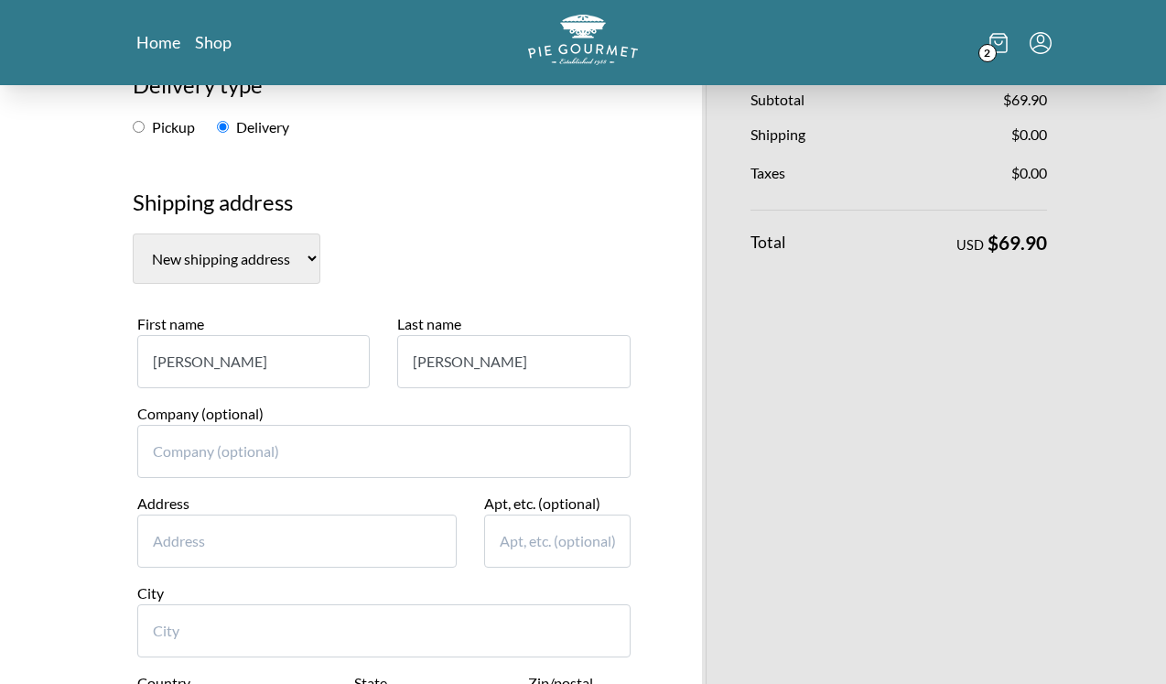
type input "[PERSON_NAME]"
click at [251, 553] on input "Address" at bounding box center [296, 540] width 319 height 53
paste input "[STREET_ADDRESS]"
drag, startPoint x: 289, startPoint y: 540, endPoint x: 456, endPoint y: 543, distance: 166.6
click at [456, 543] on input "[STREET_ADDRESS]" at bounding box center [296, 540] width 319 height 53
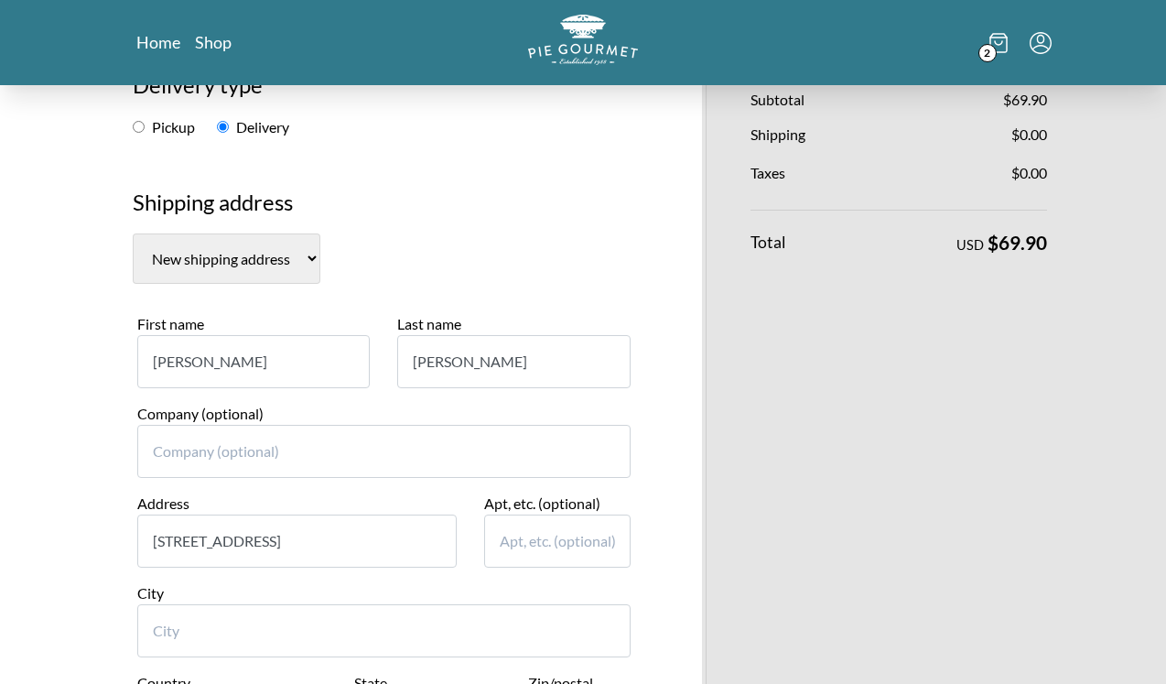
type input "[STREET_ADDRESS]"
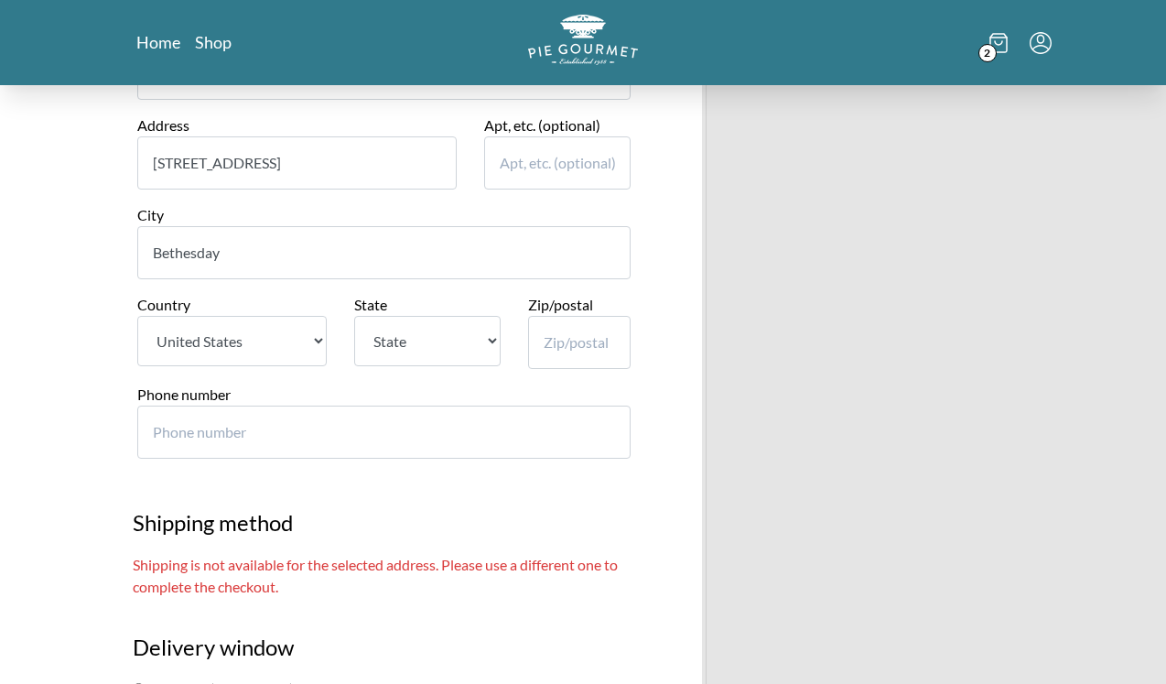
click at [269, 242] on input "Bethesday" at bounding box center [383, 252] width 493 height 53
type input "Bethesda"
click at [415, 342] on select "State [US_STATE] [US_STATE] [US_STATE] [US_STATE] [US_STATE] [US_STATE] [US_STA…" at bounding box center [427, 341] width 146 height 50
select select "MD"
click at [354, 316] on select "State [US_STATE] [US_STATE] [US_STATE] [US_STATE] [US_STATE] [US_STATE] [US_STA…" at bounding box center [427, 341] width 146 height 50
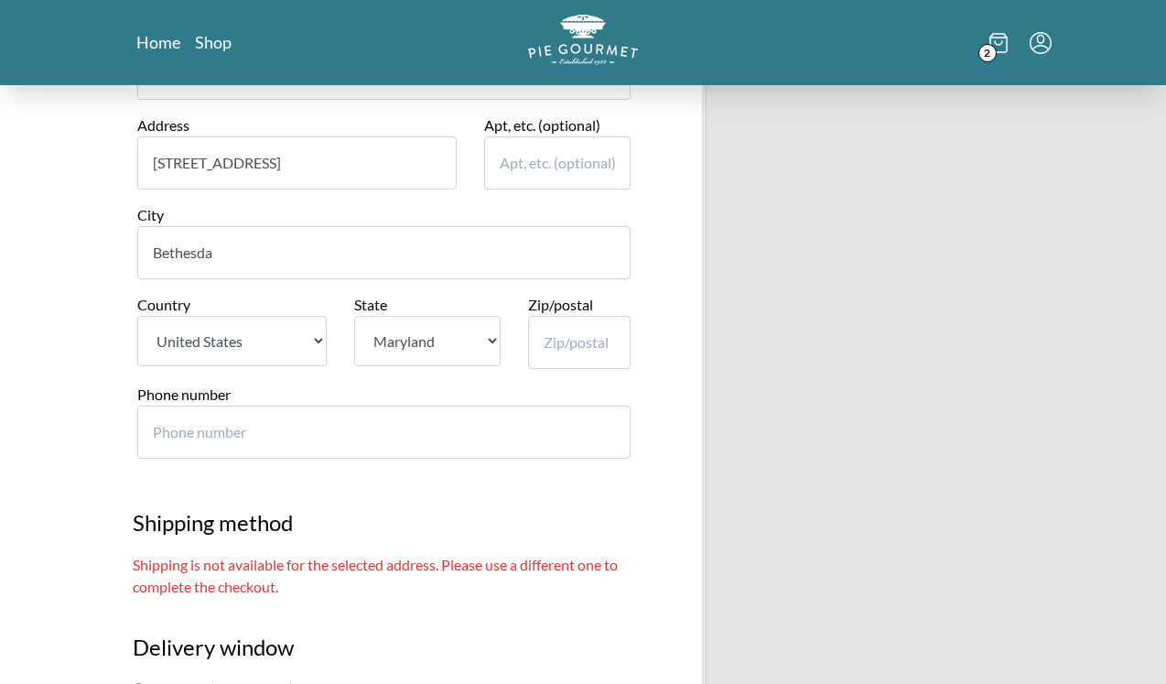
click at [564, 338] on input "Zip/postal" at bounding box center [579, 342] width 103 height 53
type input "20817"
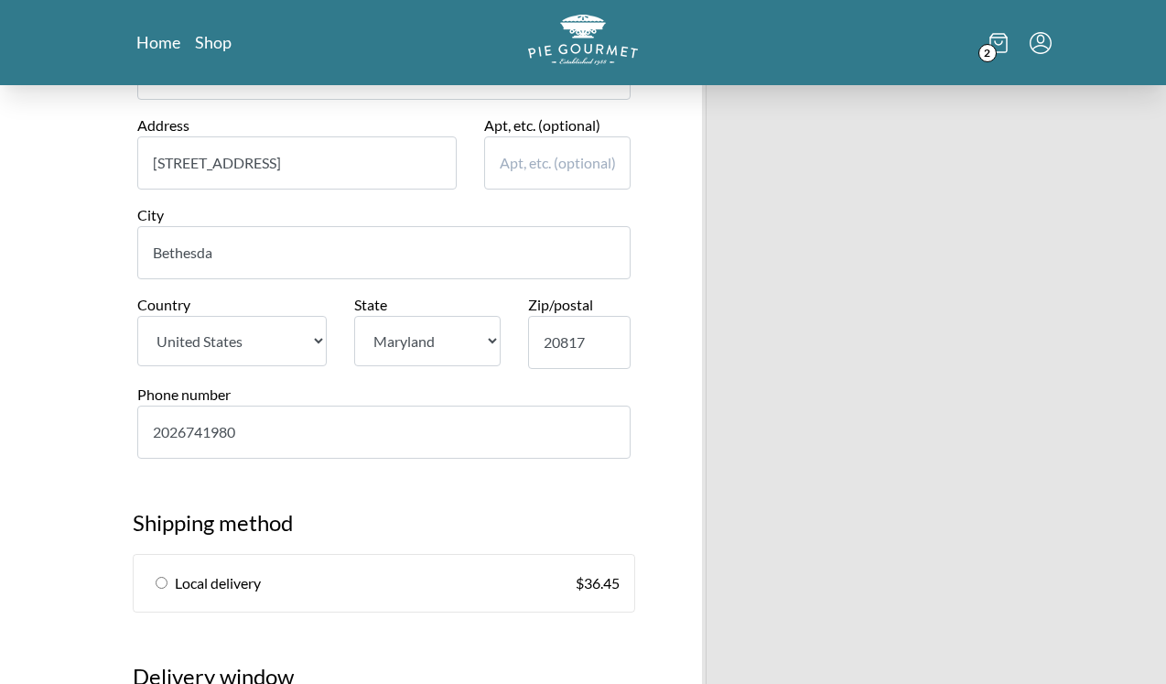
type input "2026741980"
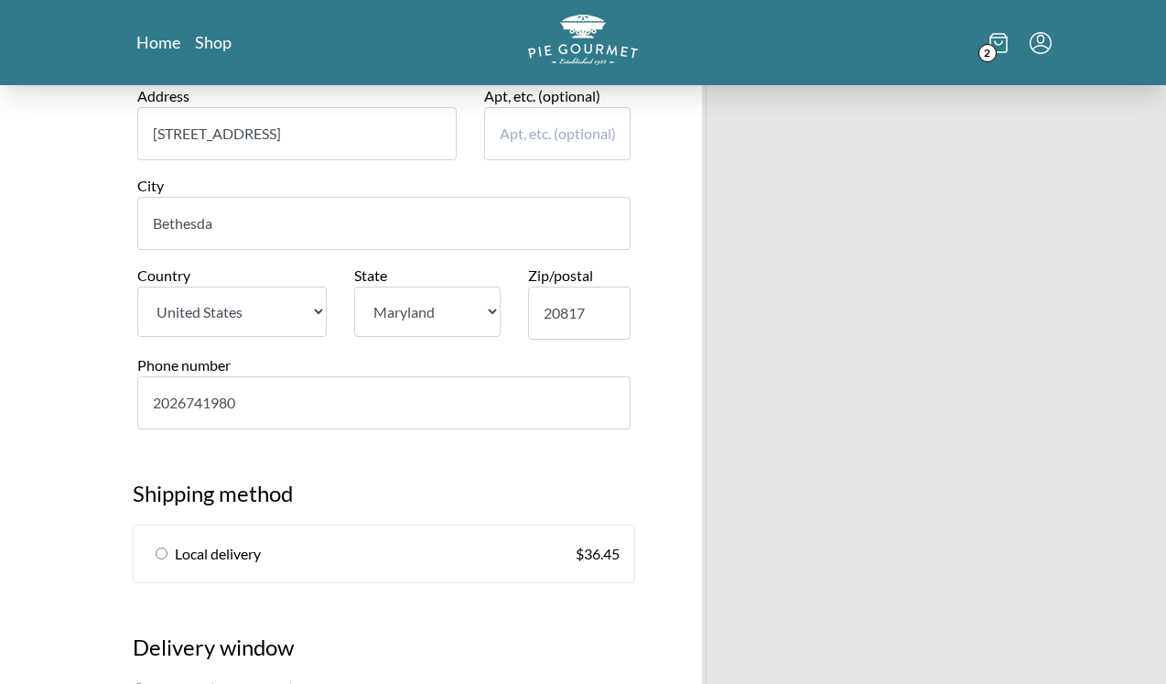
click at [433, 555] on link "Local delivery $ 36.45" at bounding box center [384, 553] width 501 height 57
radio input "true"
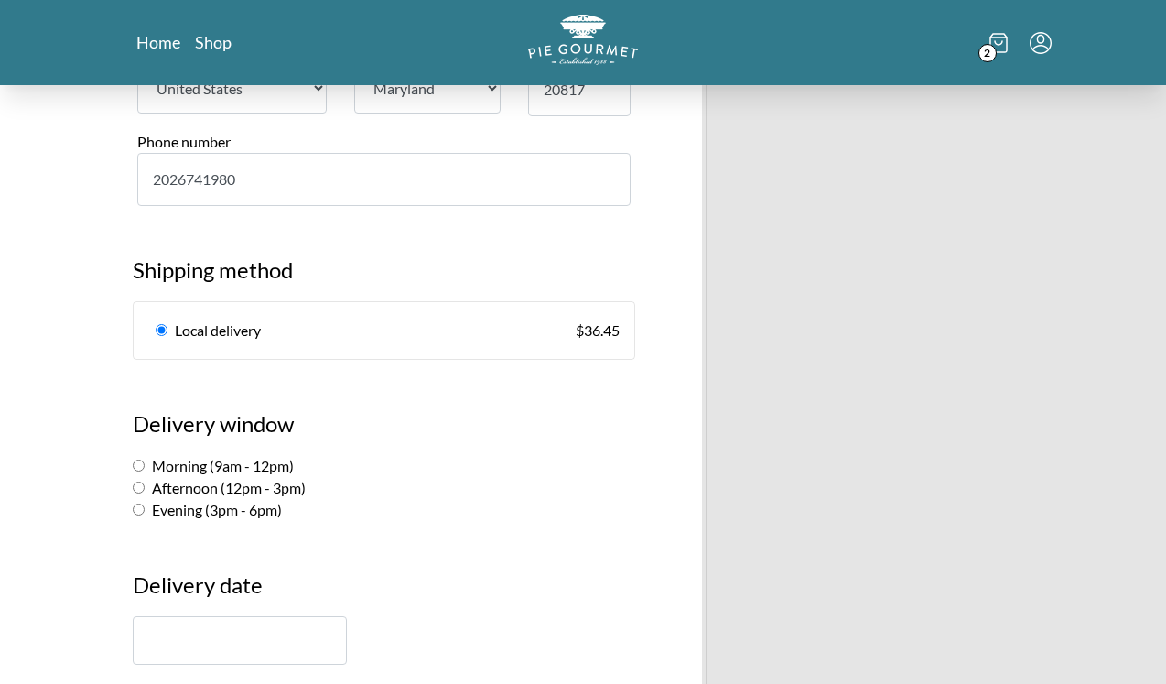
scroll to position [920, 0]
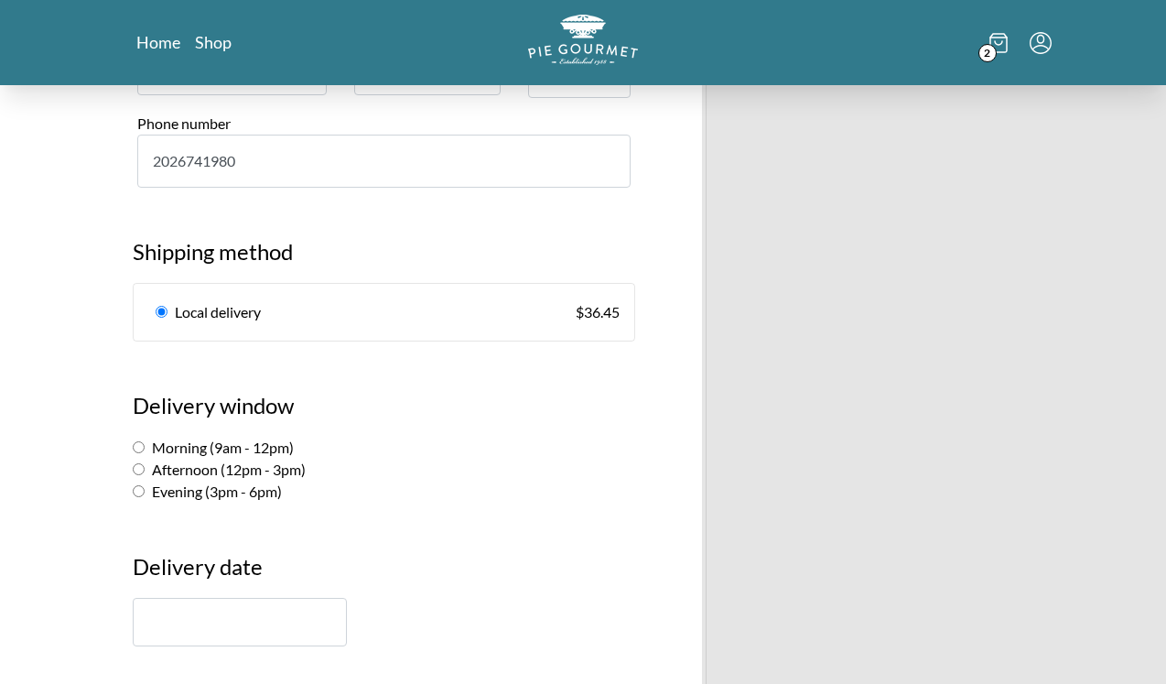
click at [241, 442] on label "Morning (9am - 12pm)" at bounding box center [213, 446] width 161 height 17
click at [145, 442] on input "Morning (9am - 12pm)" at bounding box center [139, 447] width 12 height 12
radio input "true"
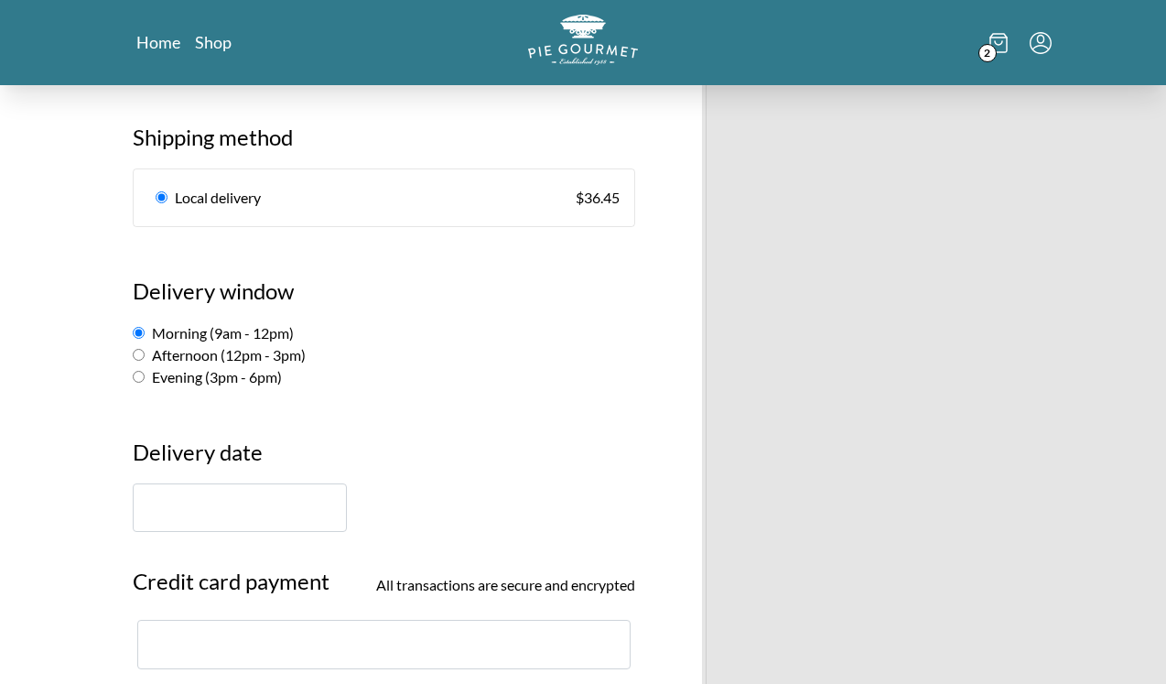
scroll to position [1071, 0]
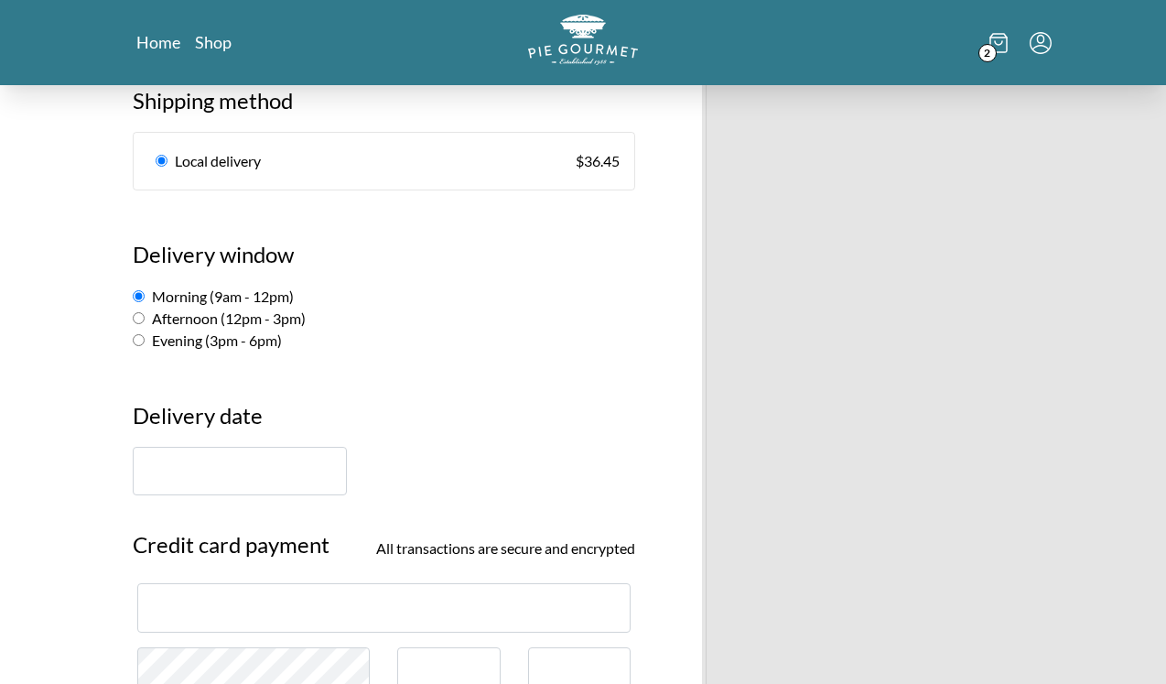
click at [254, 475] on input "text" at bounding box center [240, 471] width 214 height 49
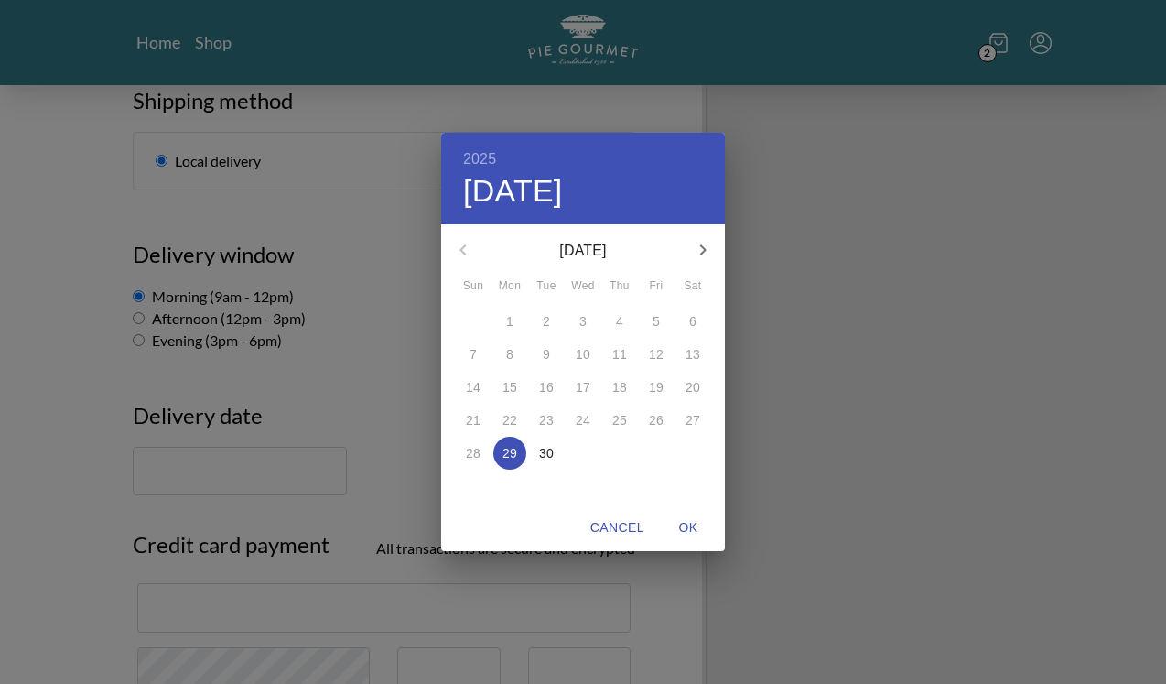
click at [547, 451] on p "30" at bounding box center [546, 453] width 15 height 18
click at [688, 526] on span "OK" at bounding box center [688, 527] width 44 height 23
type input "[DATE]"
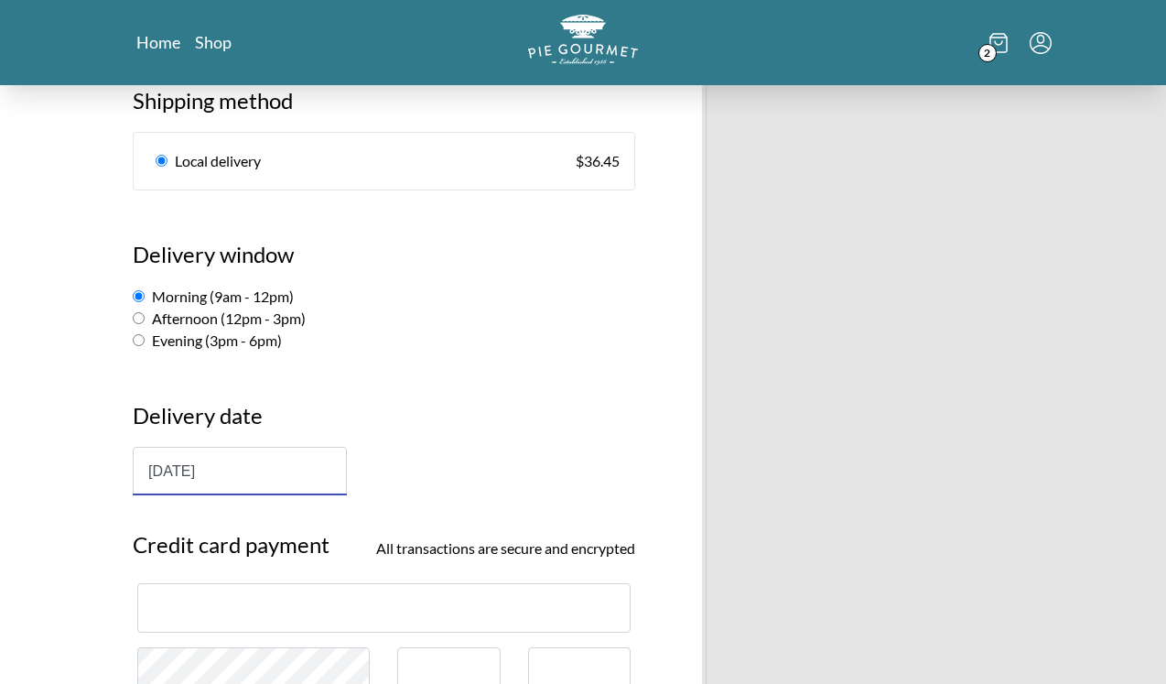
click at [193, 320] on label "Afternoon (12pm - 3pm)" at bounding box center [219, 317] width 173 height 17
click at [145, 320] on input "Afternoon (12pm - 3pm)" at bounding box center [139, 318] width 12 height 12
radio input "true"
click at [181, 340] on label "Evening (3pm - 6pm)" at bounding box center [207, 339] width 149 height 17
click at [145, 340] on input "Evening (3pm - 6pm)" at bounding box center [139, 340] width 12 height 12
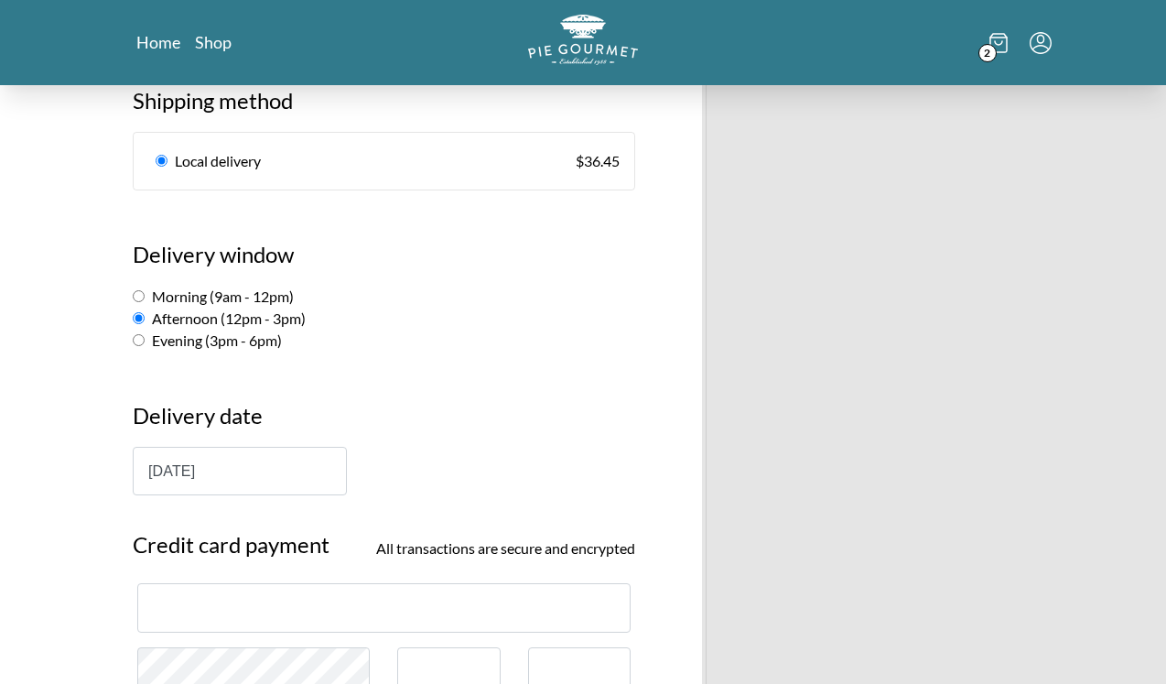
radio input "true"
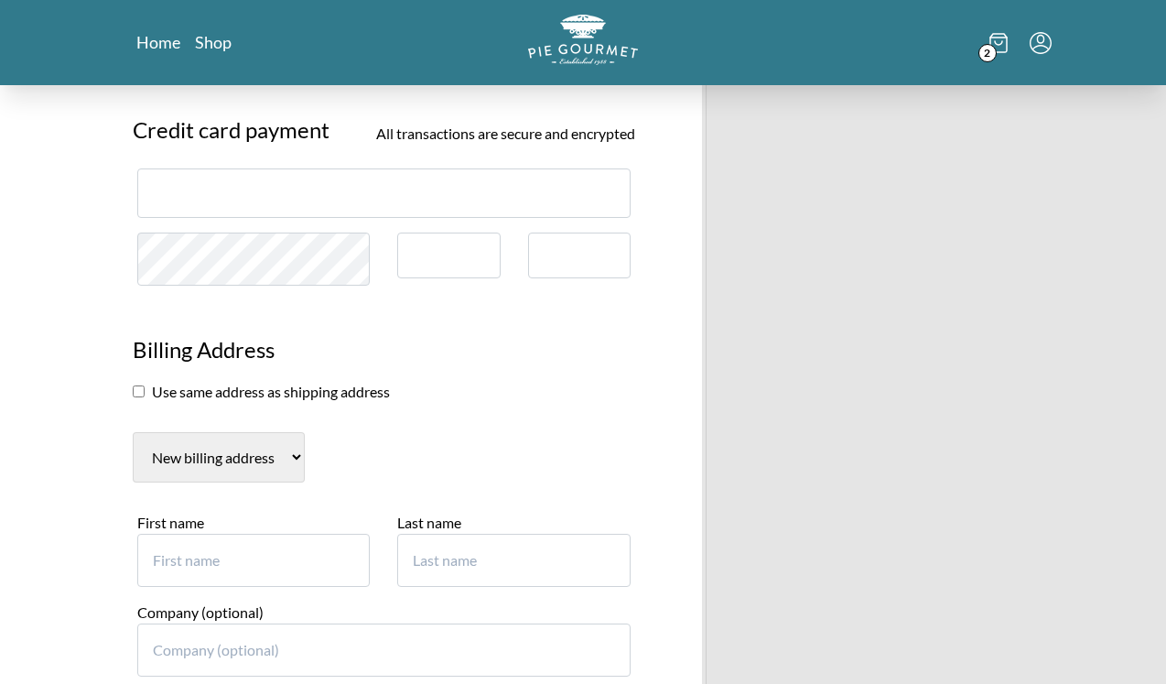
scroll to position [1507, 0]
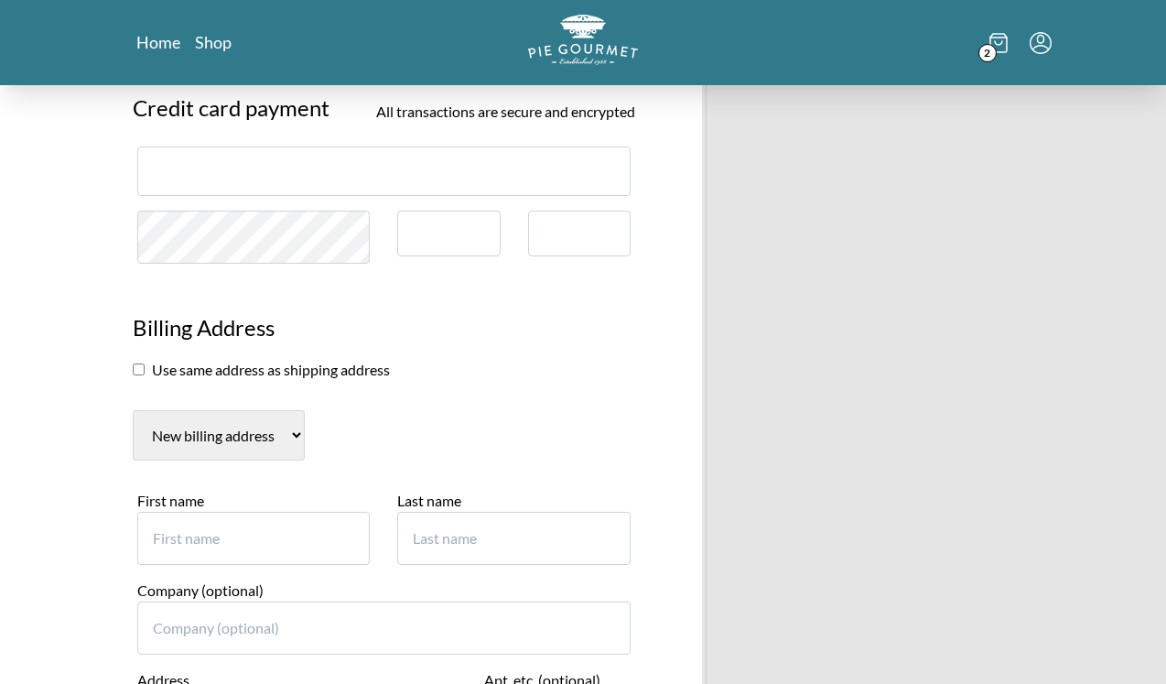
click at [175, 532] on input "First name" at bounding box center [253, 538] width 232 height 53
type input "Maan"
type input "[PERSON_NAME]"
type input "Stratovation"
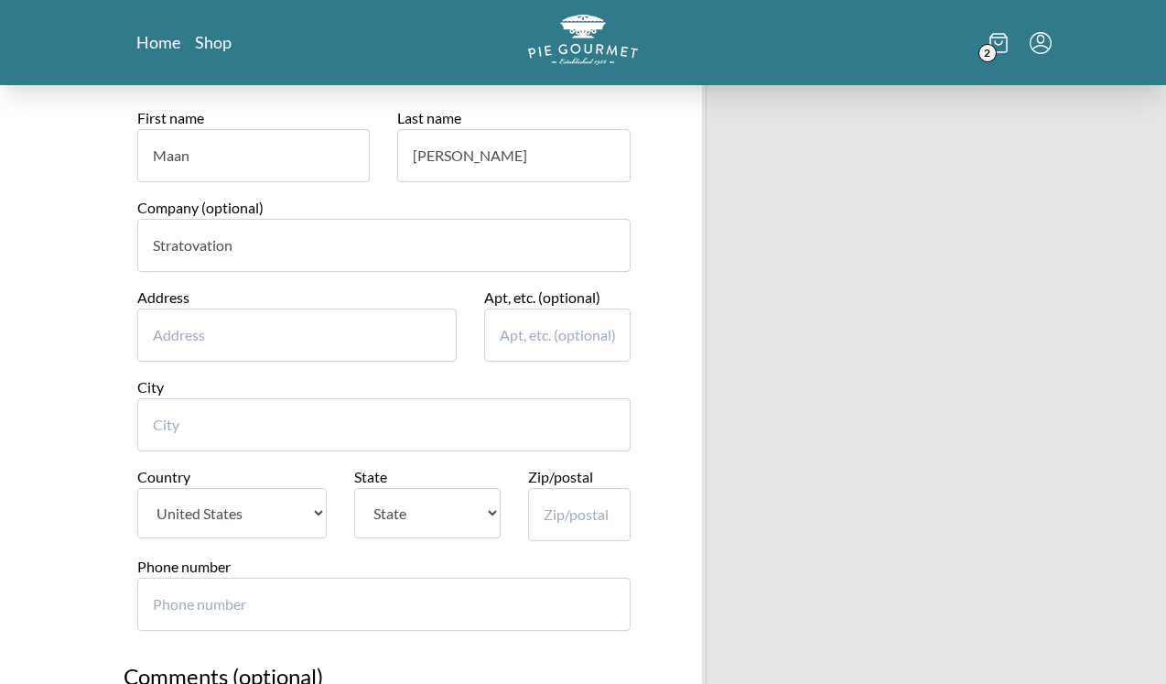
scroll to position [1894, 0]
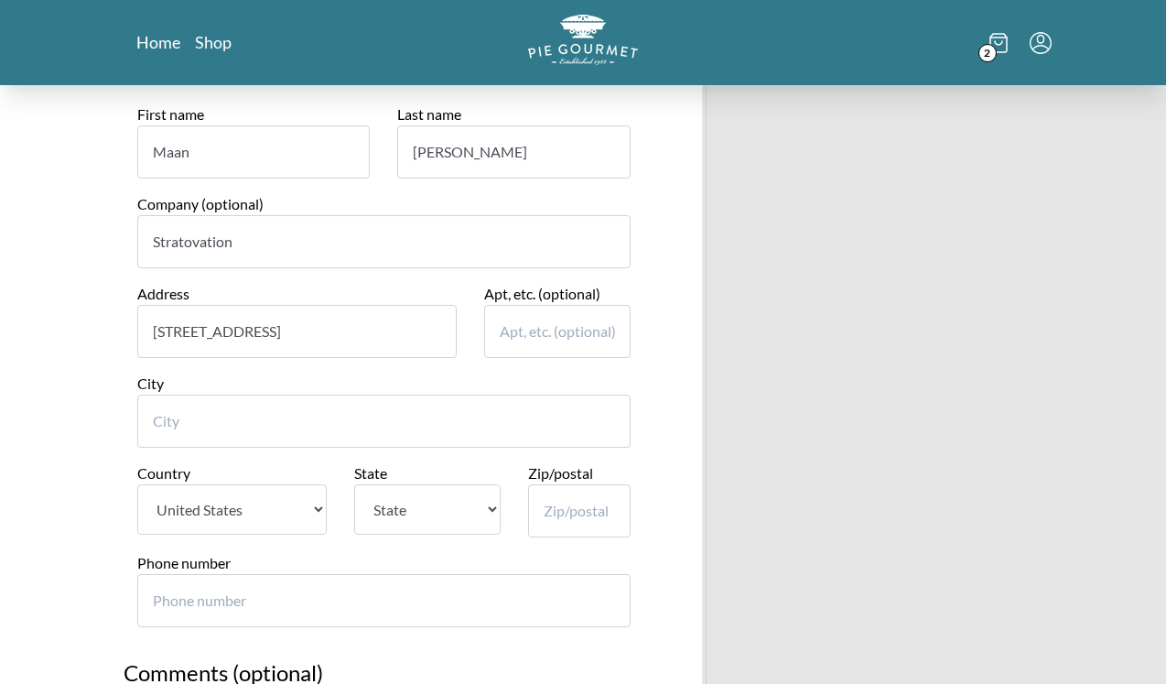
type input "[STREET_ADDRESS]"
type input "400"
type input "[US_STATE]"
select select "DC"
type input "1"
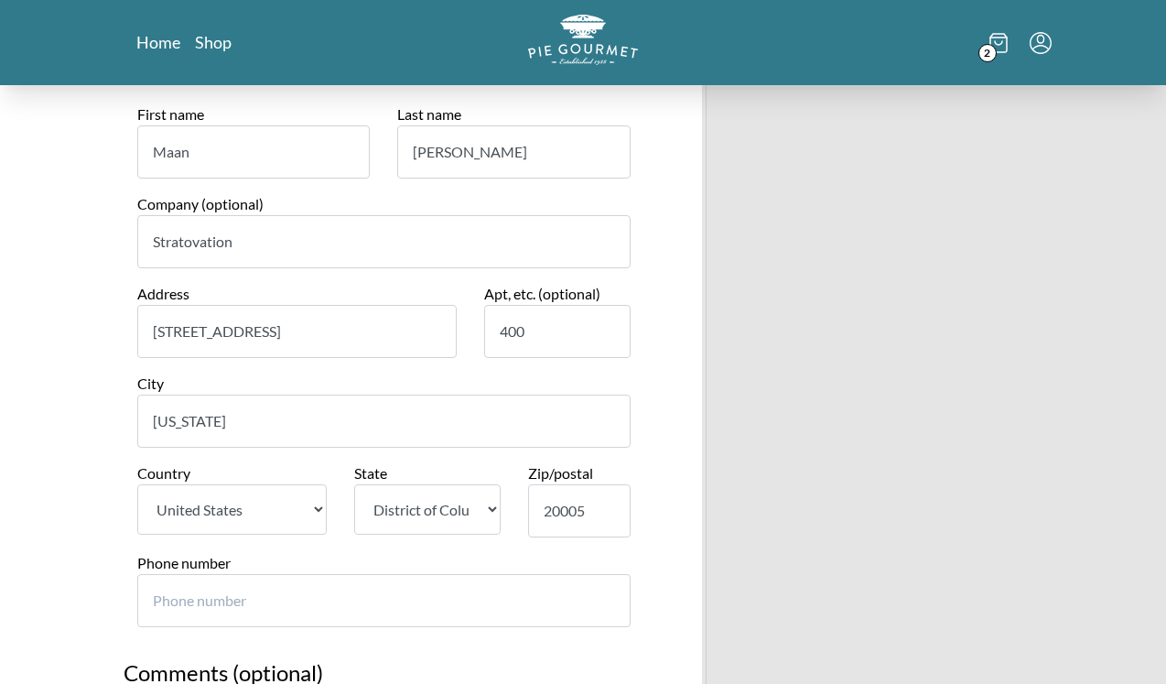
type input "20005"
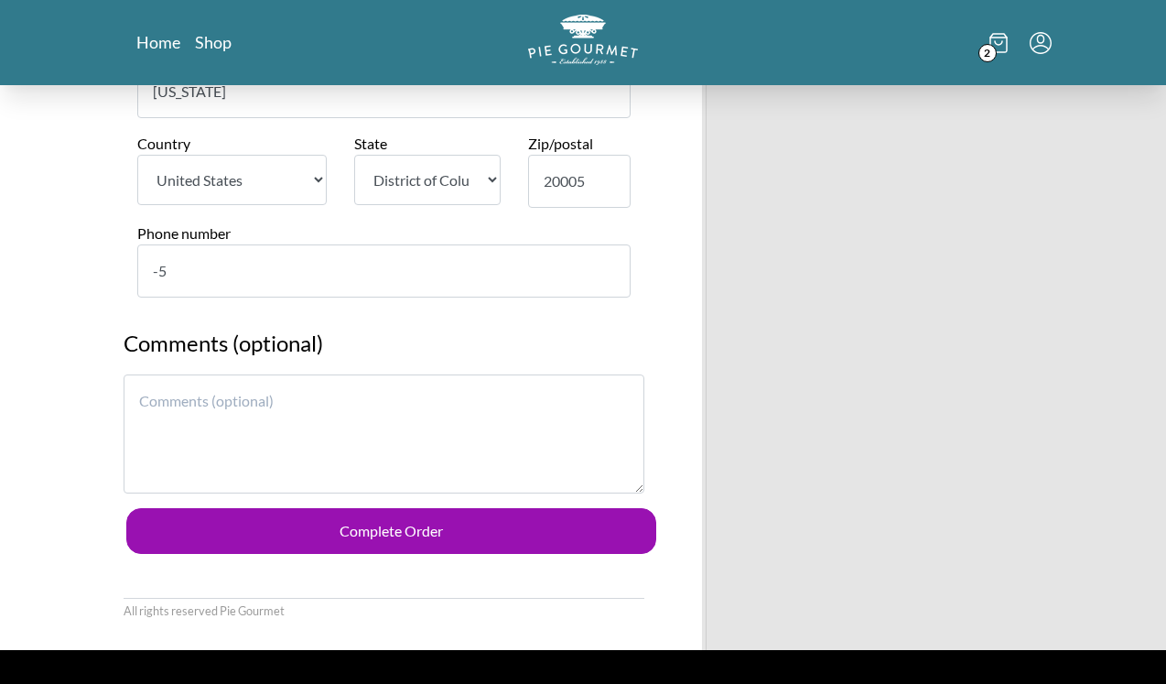
scroll to position [2392, 0]
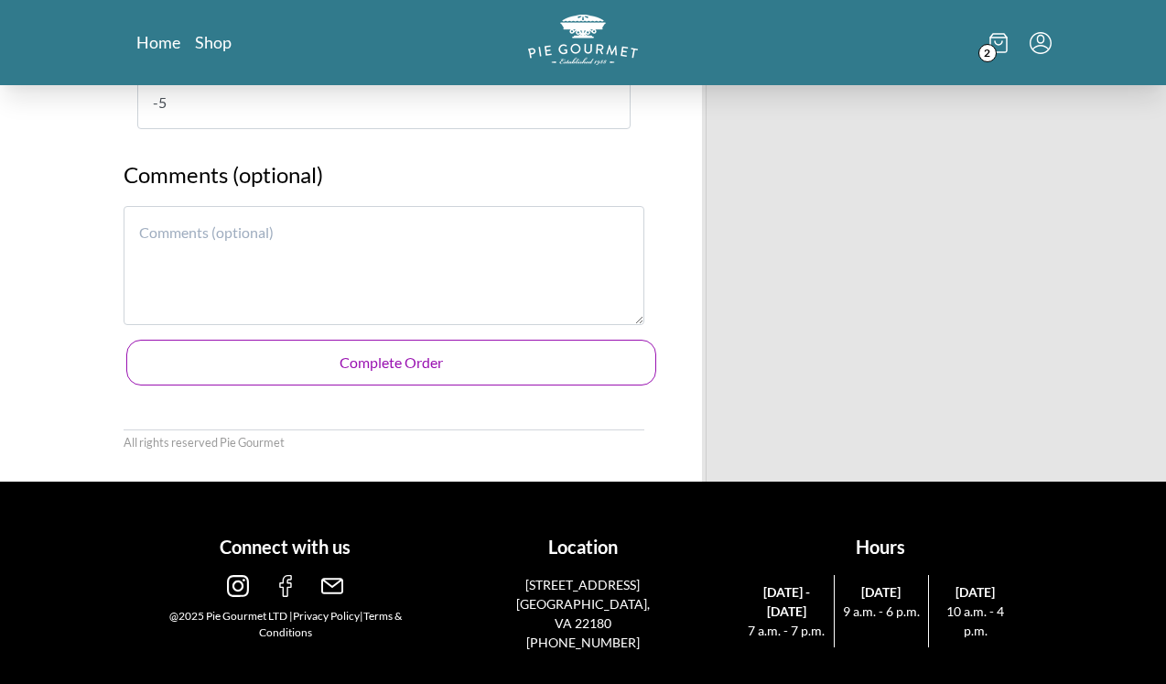
type input "-5"
click at [539, 358] on button "Complete Order" at bounding box center [391, 363] width 530 height 46
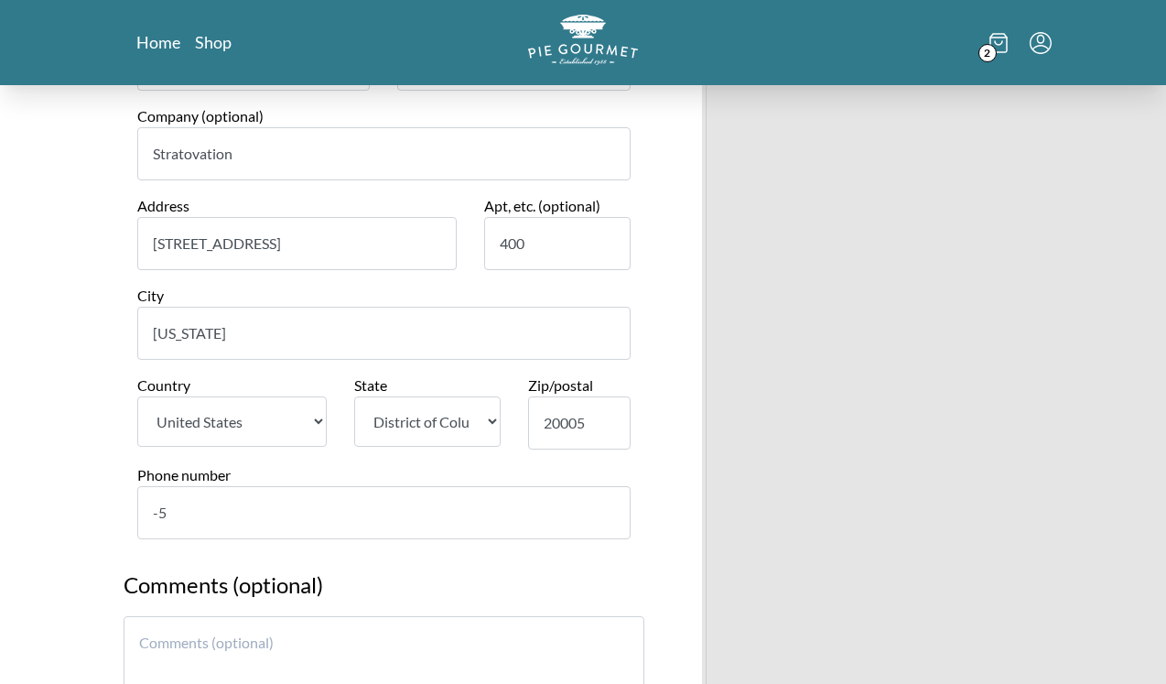
scroll to position [1971, 0]
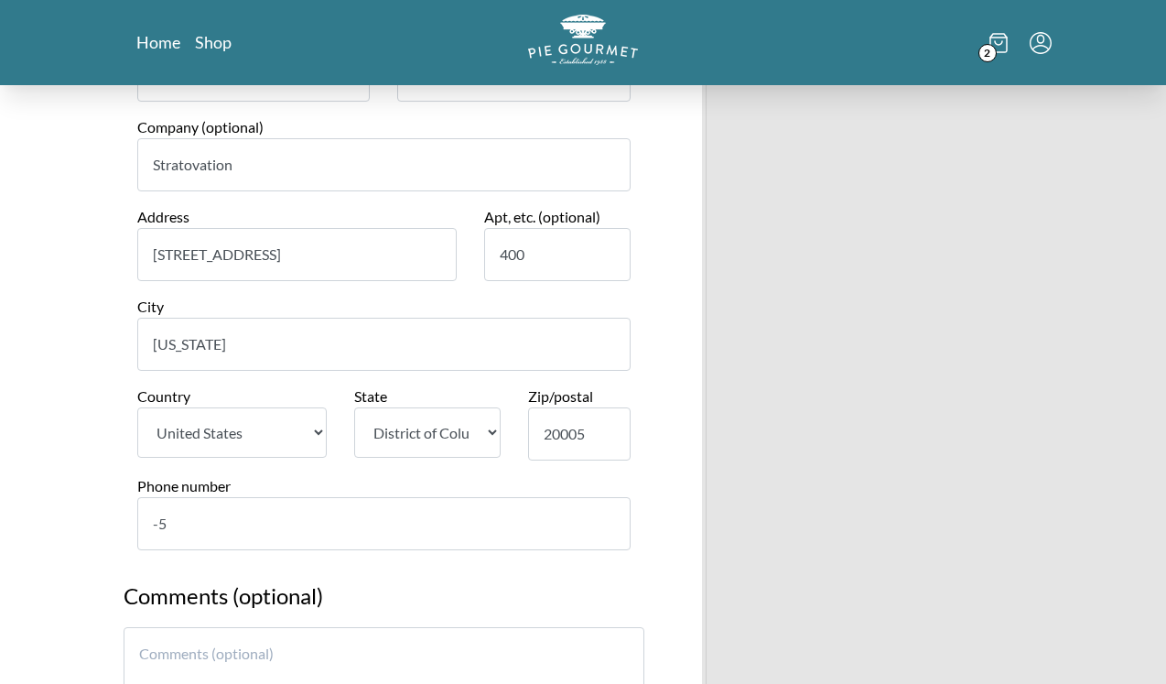
click at [215, 506] on input "-5" at bounding box center [383, 523] width 493 height 53
type input "2026741980"
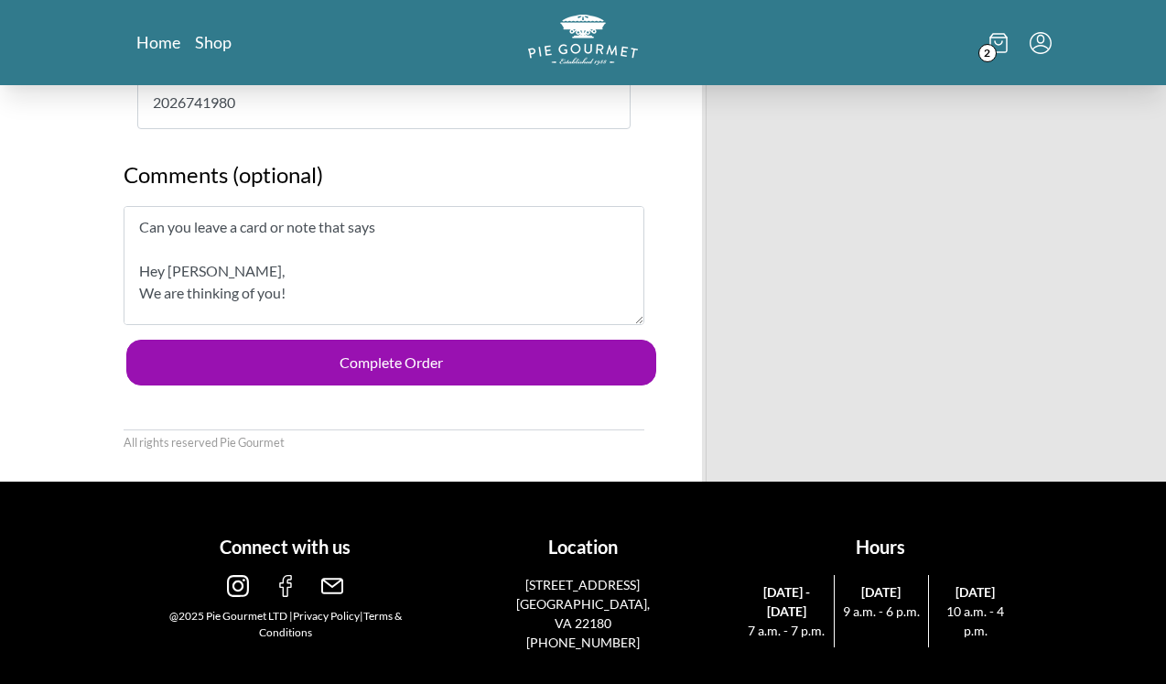
scroll to position [27, 0]
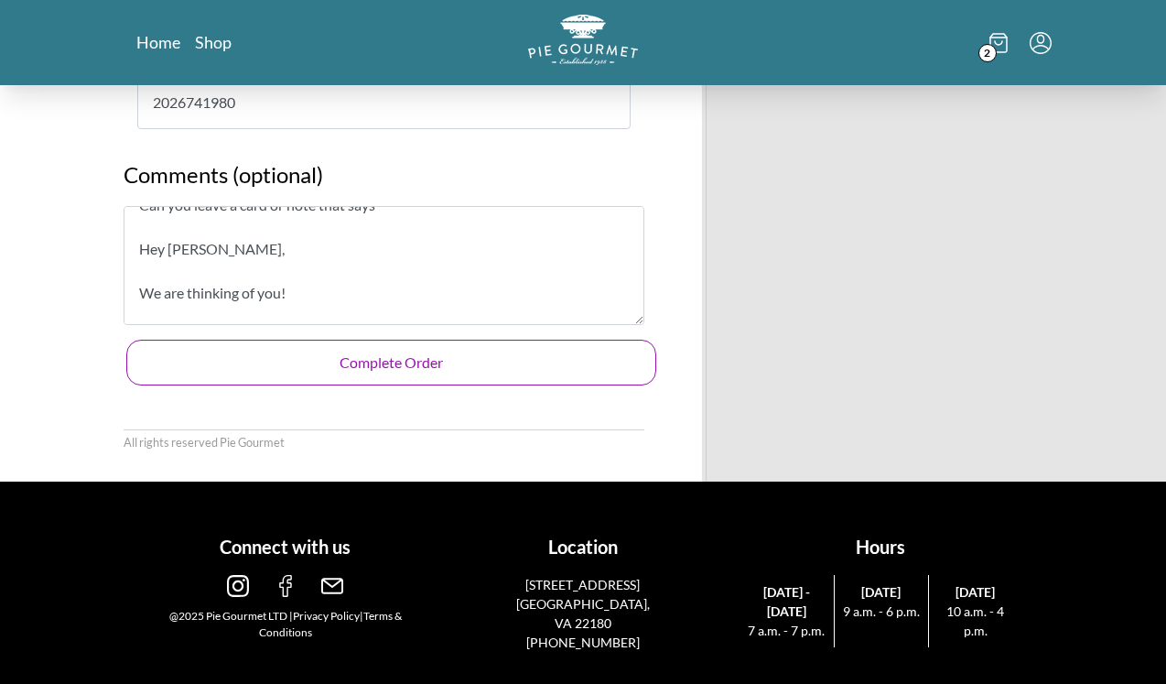
type textarea "Can you leave a card or note that says Hey [PERSON_NAME], We are thinking of yo…"
click at [462, 365] on button "Complete Order" at bounding box center [391, 363] width 530 height 46
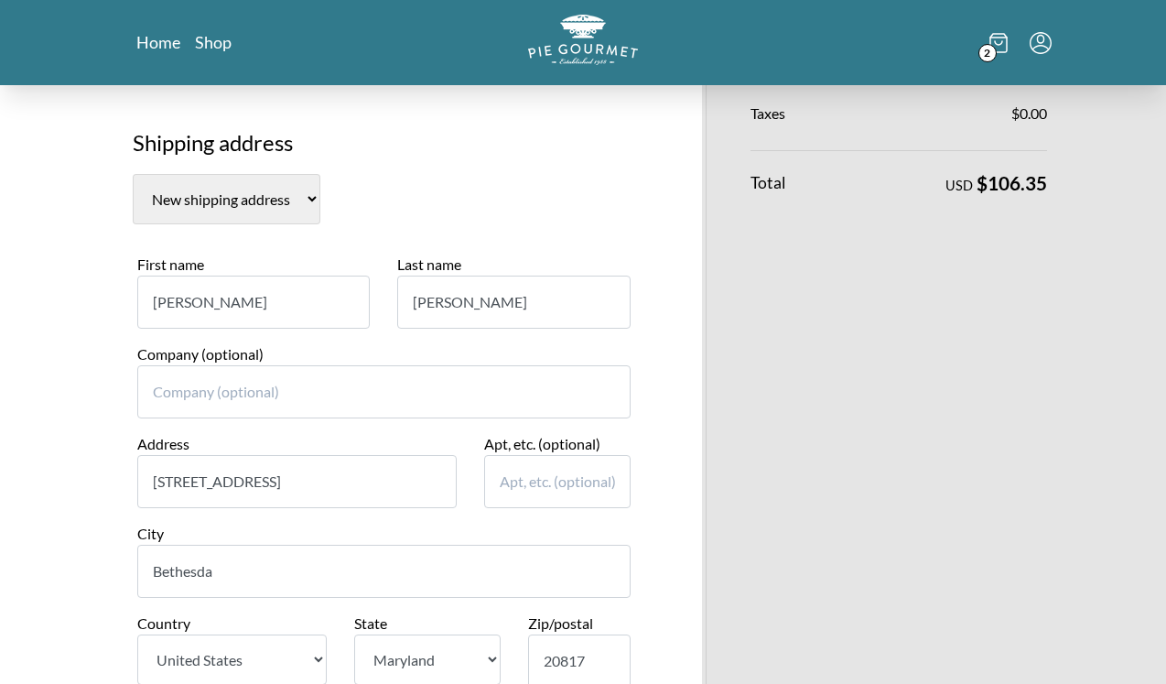
scroll to position [0, 0]
